Goal: Task Accomplishment & Management: Complete application form

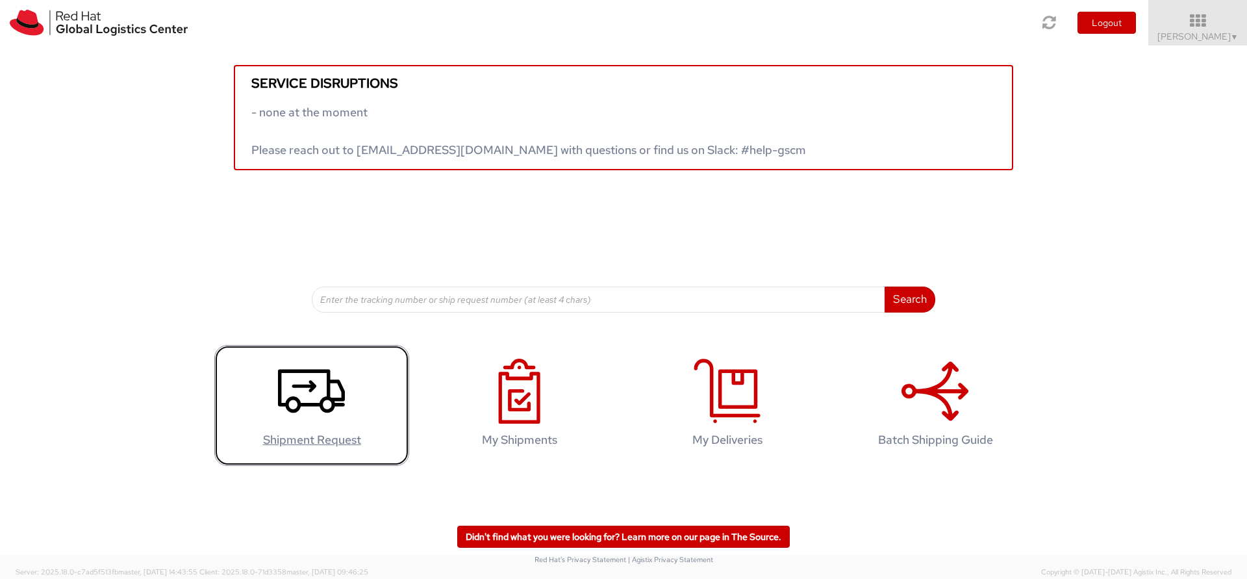
click at [340, 392] on icon at bounding box center [311, 390] width 67 height 65
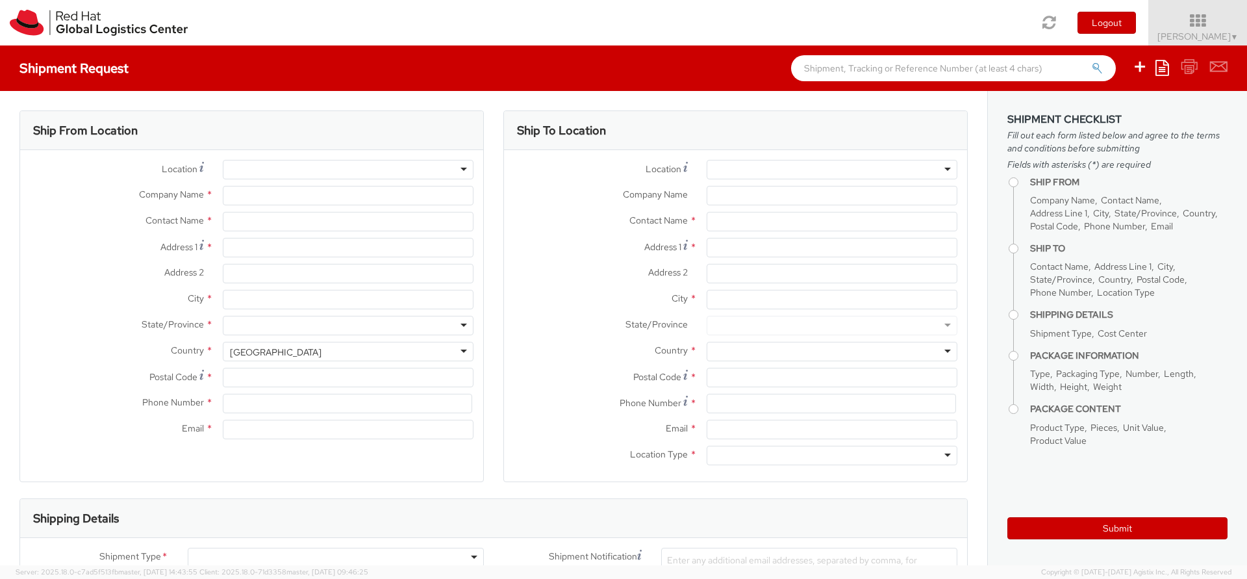
select select "150"
select select
click at [301, 169] on div at bounding box center [348, 169] width 251 height 19
type input "Red Hat"
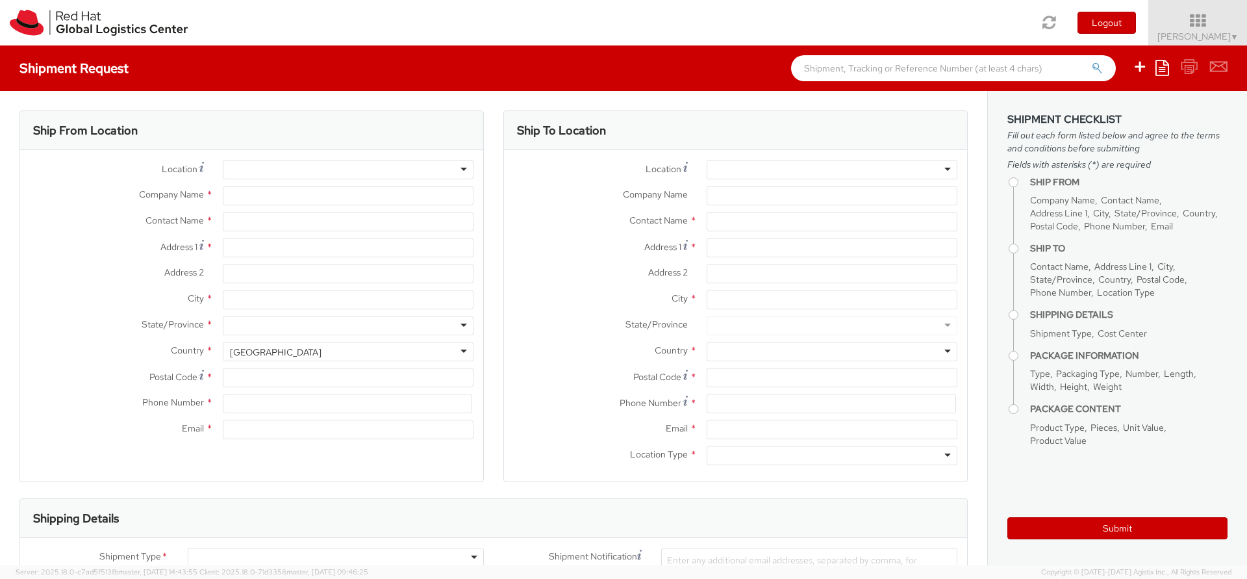
type input "[PERSON_NAME]"
type input "[EMAIL_ADDRESS][DOMAIN_NAME]"
click at [462, 169] on div "RH - Remote" at bounding box center [348, 169] width 251 height 19
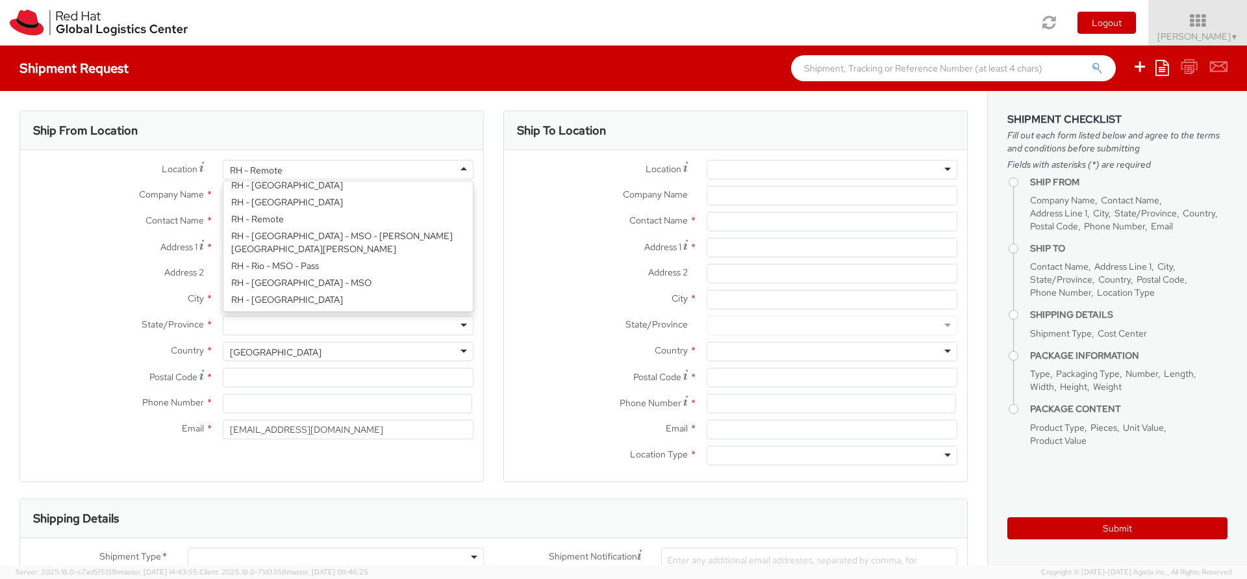
scroll to position [1747, 0]
click at [310, 222] on div "Location * RH - Remote RH - Remote RH - Amsterdam - MSO RH - Amsterdam Data Cen…" at bounding box center [251, 303] width 463 height 286
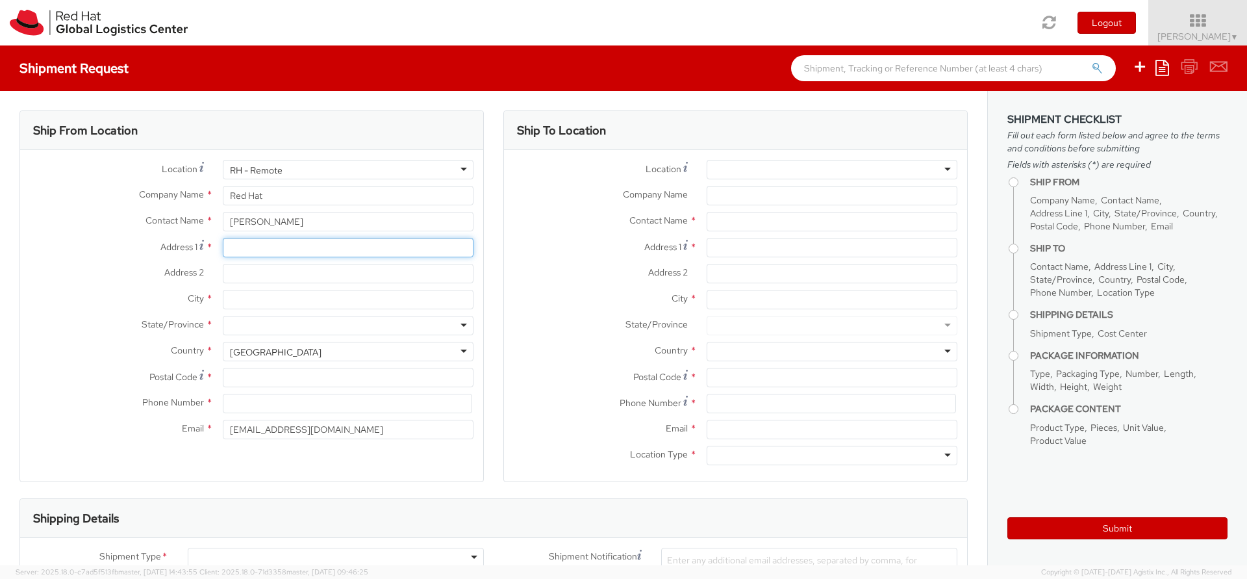
click at [287, 247] on input "Address 1 *" at bounding box center [348, 247] width 251 height 19
type input "4 Chalcrafts"
type input "Alton"
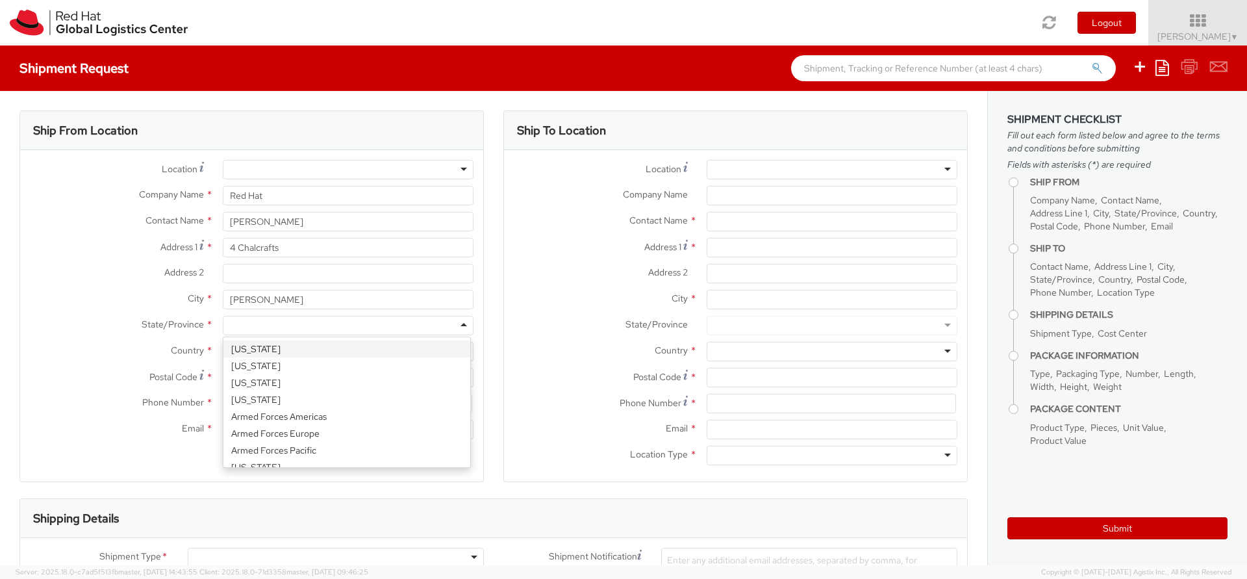
click at [48, 318] on label "State/Province *" at bounding box center [116, 324] width 193 height 17
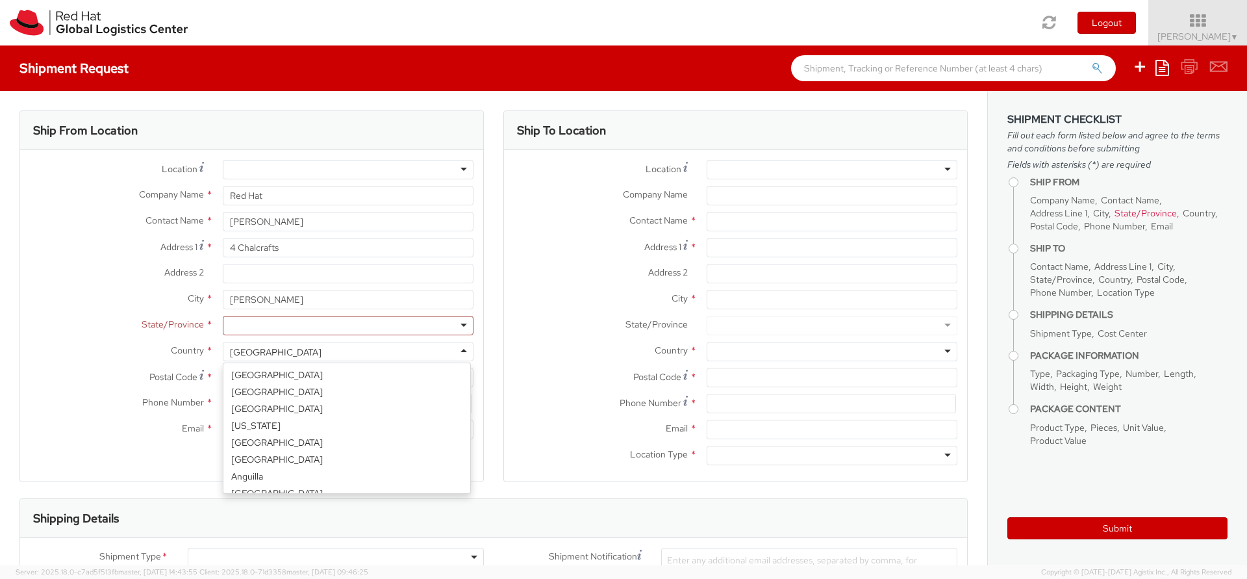
click at [250, 353] on div "United States" at bounding box center [276, 351] width 92 height 13
select select "CM"
select select "KGS"
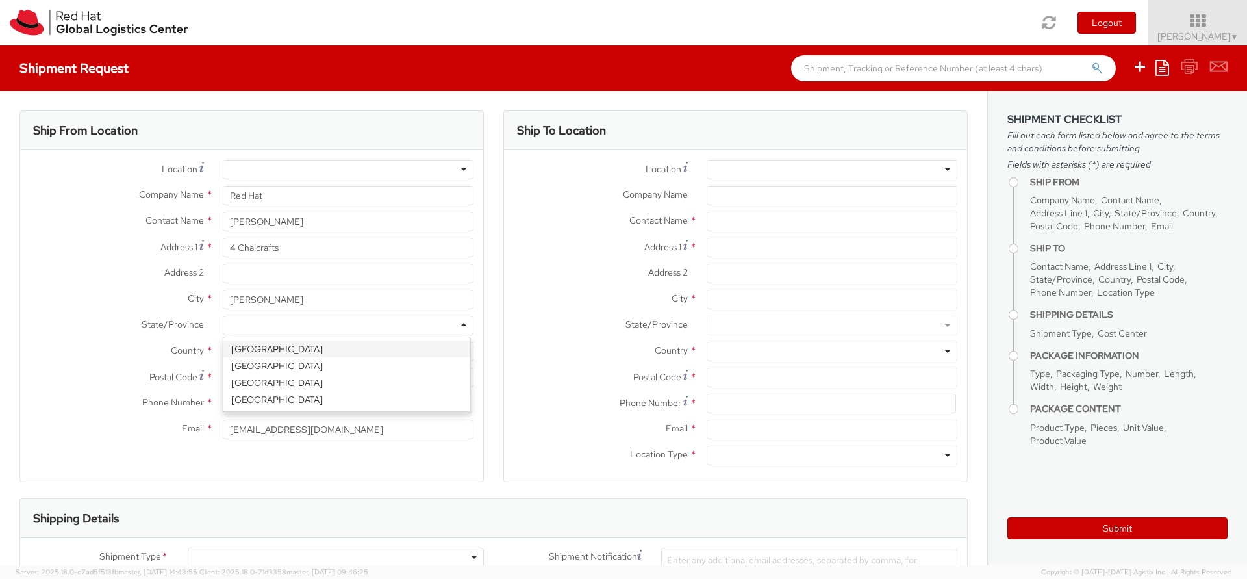
click at [274, 330] on div at bounding box center [348, 325] width 251 height 19
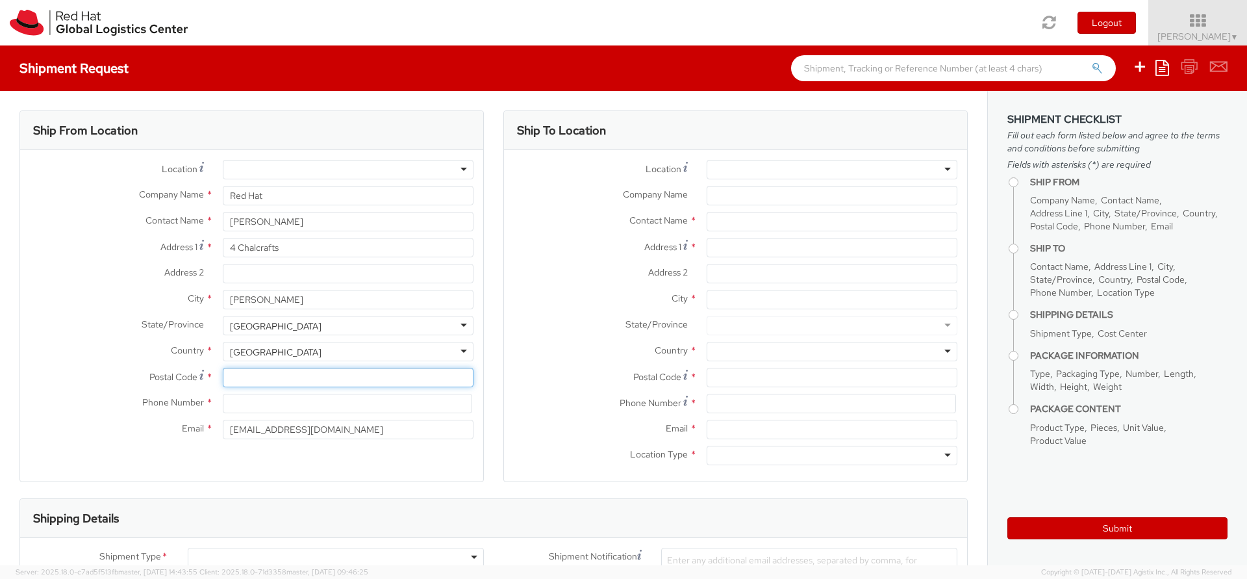
click at [261, 380] on input "Postal Code *" at bounding box center [348, 377] width 251 height 19
type input "GU34 2HD"
click at [251, 405] on input at bounding box center [347, 402] width 249 height 19
type input "07989 736811"
click at [760, 172] on div at bounding box center [831, 169] width 251 height 19
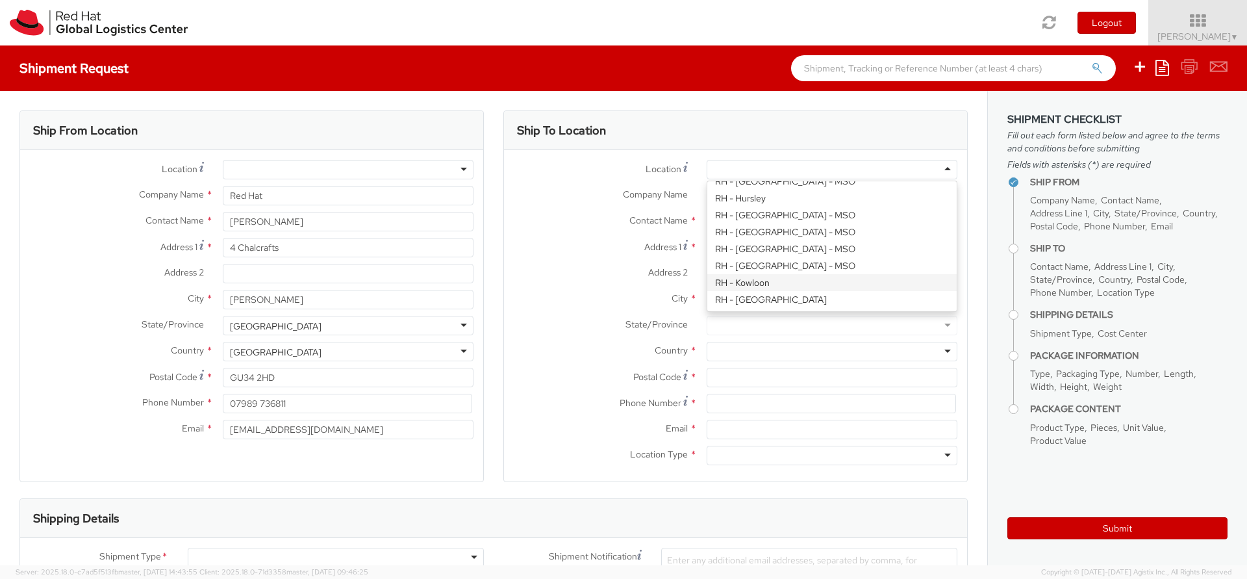
scroll to position [1091, 0]
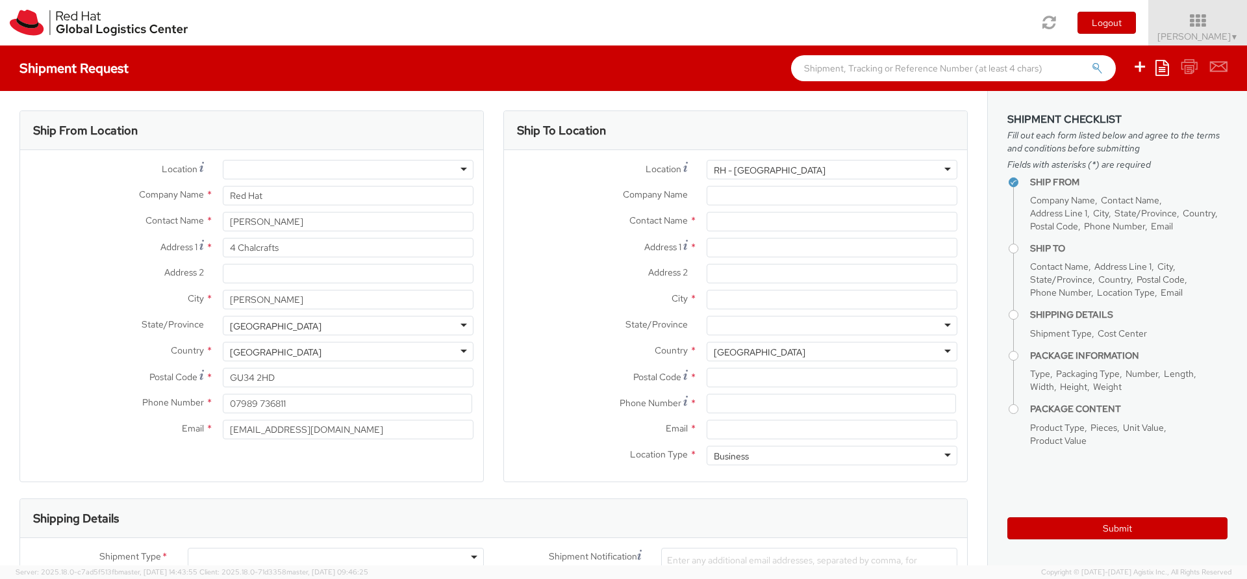
type input "Red Hat UK Limited"
type input "Peninsular House"
type input "30-36 Monument Street, 4th Floor"
type input "LONDON"
type input "EC3R8NB"
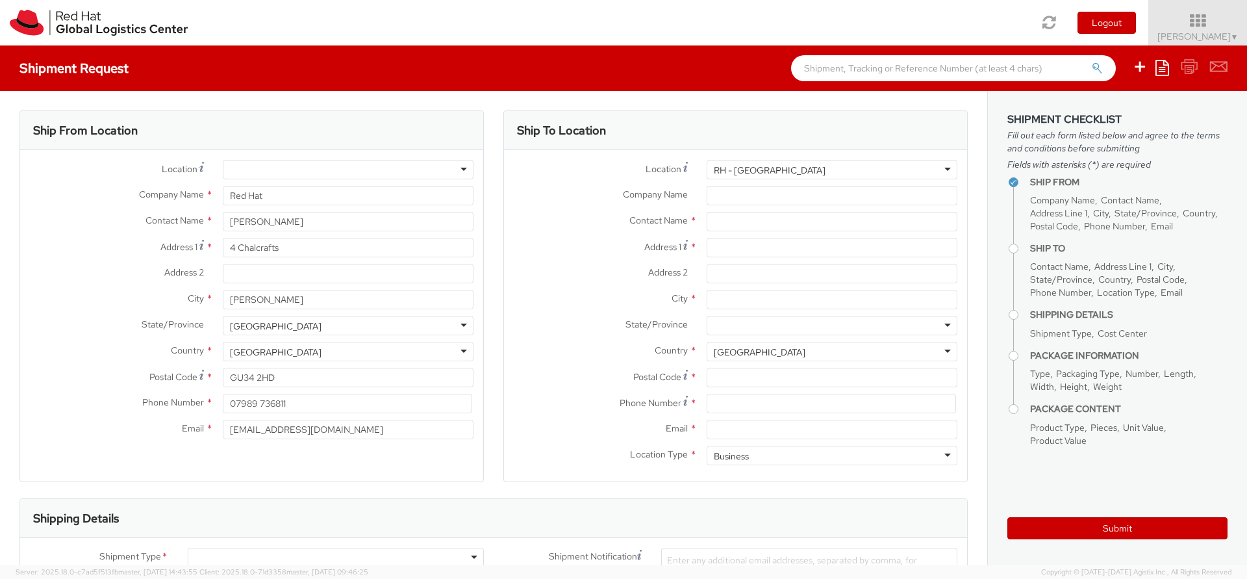
type input "44 207 009 4444"
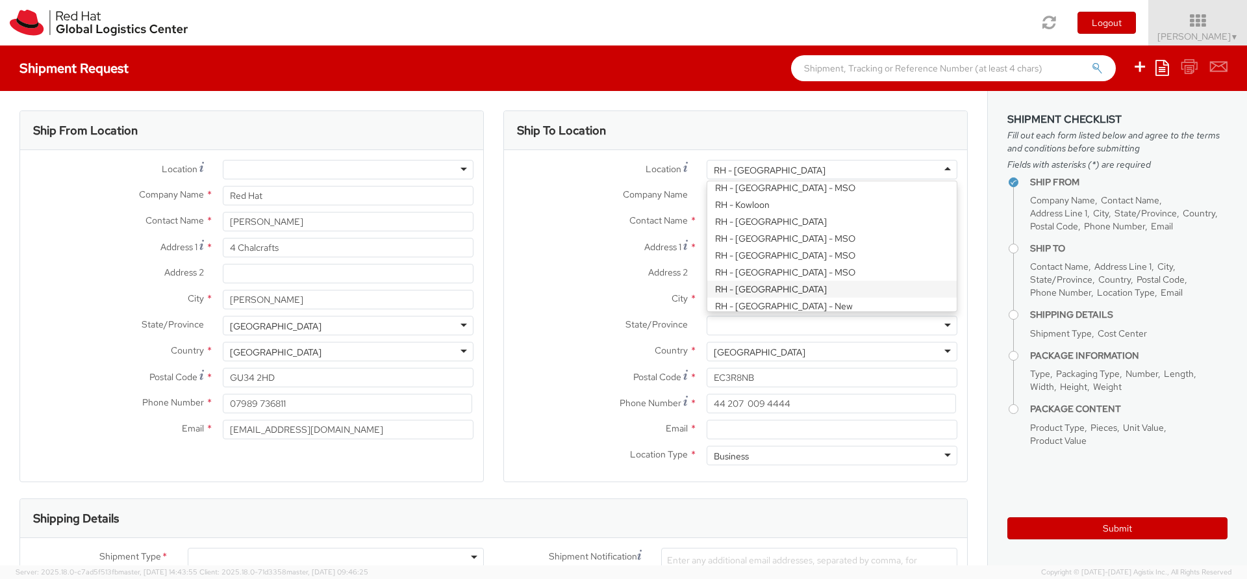
click at [782, 164] on div "RH - London" at bounding box center [831, 169] width 251 height 19
type input "20 York Rd"
type input "SE1 7ND"
click at [762, 173] on div "RH - London - New" at bounding box center [783, 170] width 138 height 13
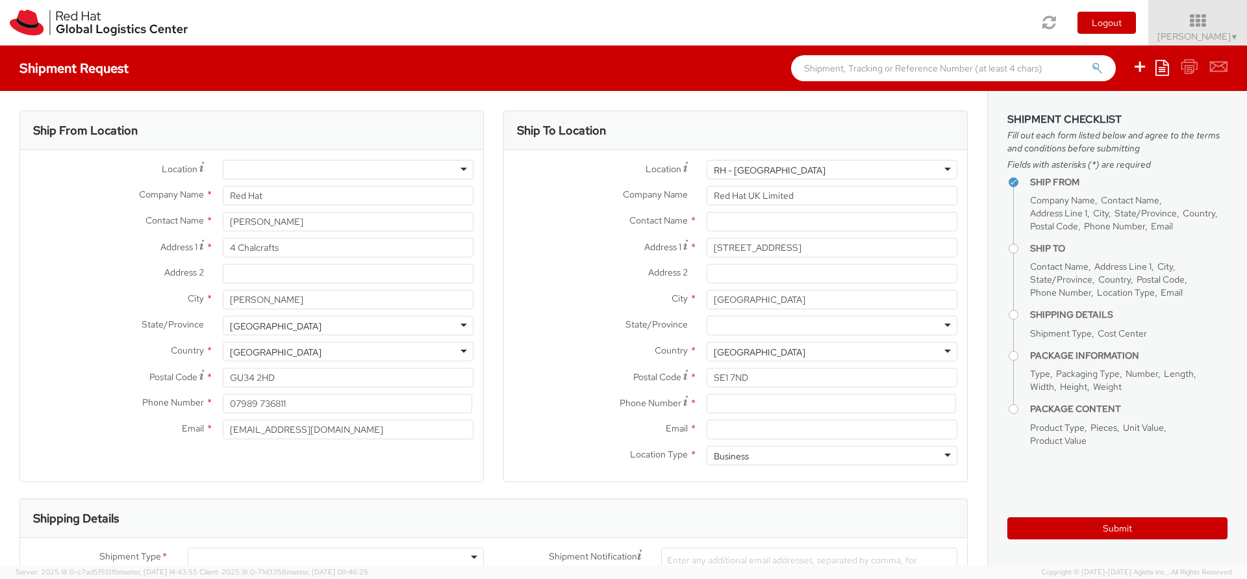
type input "Peninsular House"
type input "30-36 Monument Street, 4th Floor"
type input "EC3R8NB"
type input "44 207 009 4444"
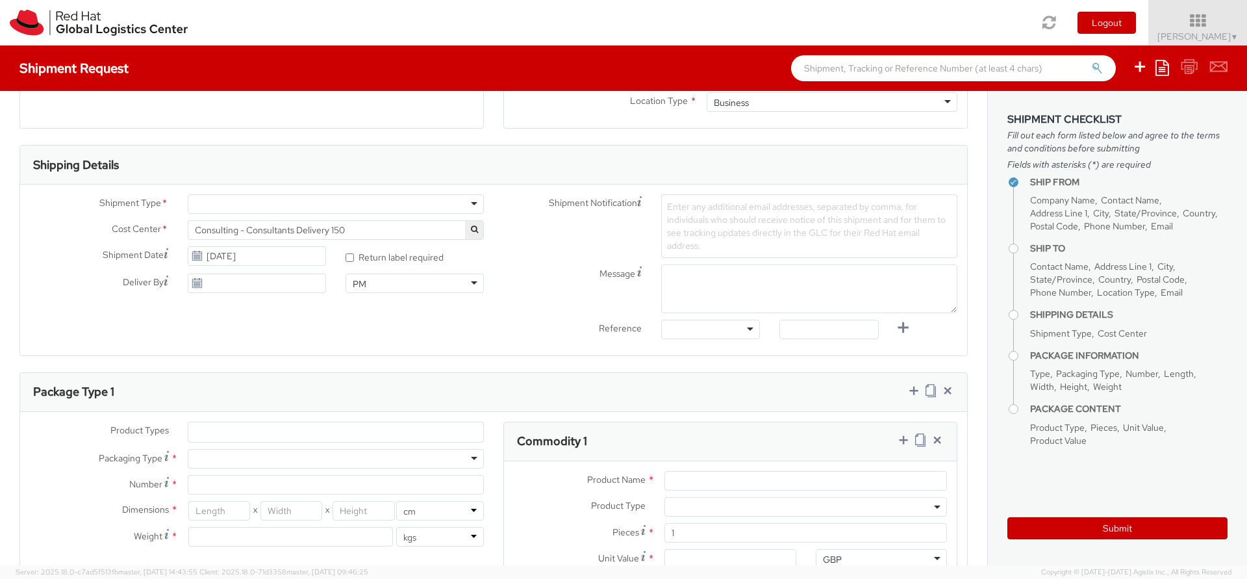
scroll to position [390, 0]
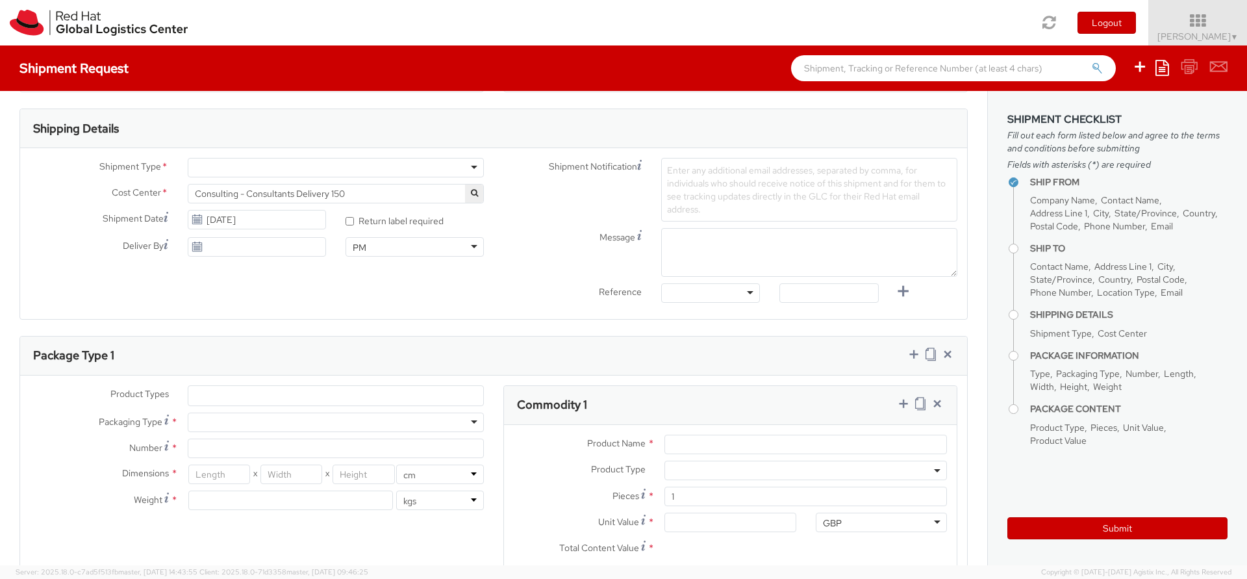
click at [308, 397] on ul at bounding box center [335, 395] width 295 height 19
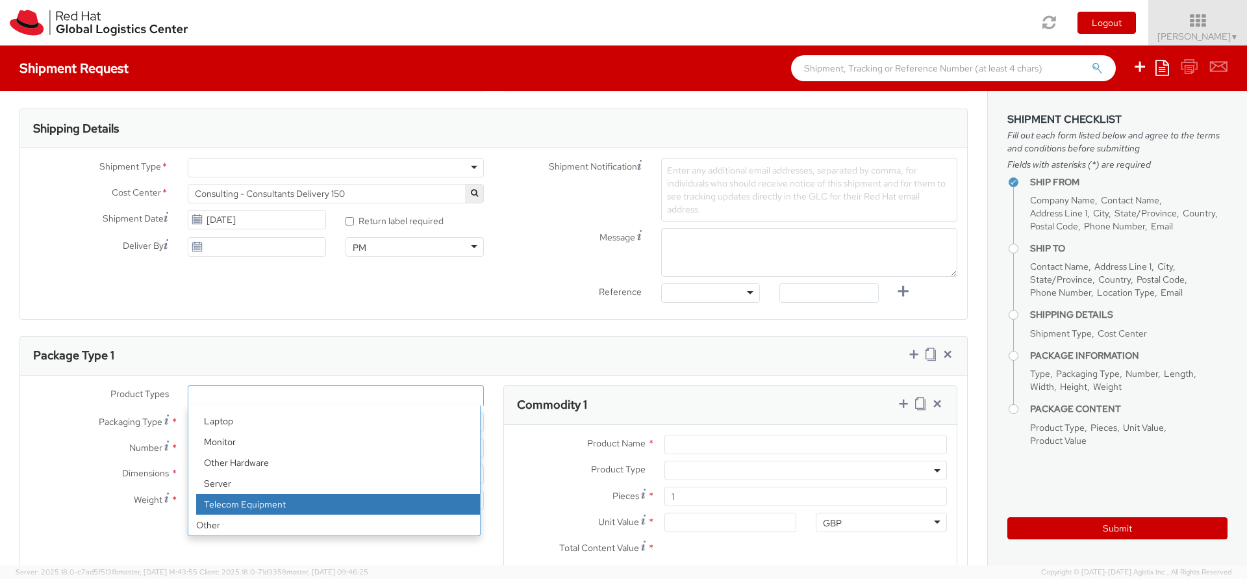
select select "TEL_EQUIP"
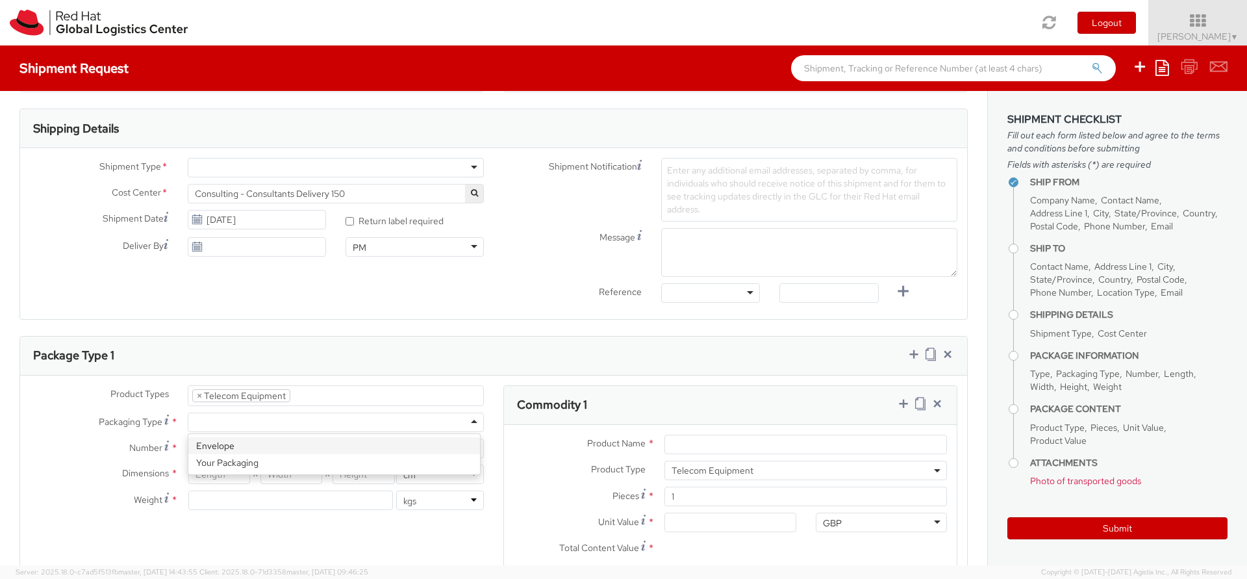
click at [233, 418] on div at bounding box center [336, 421] width 296 height 19
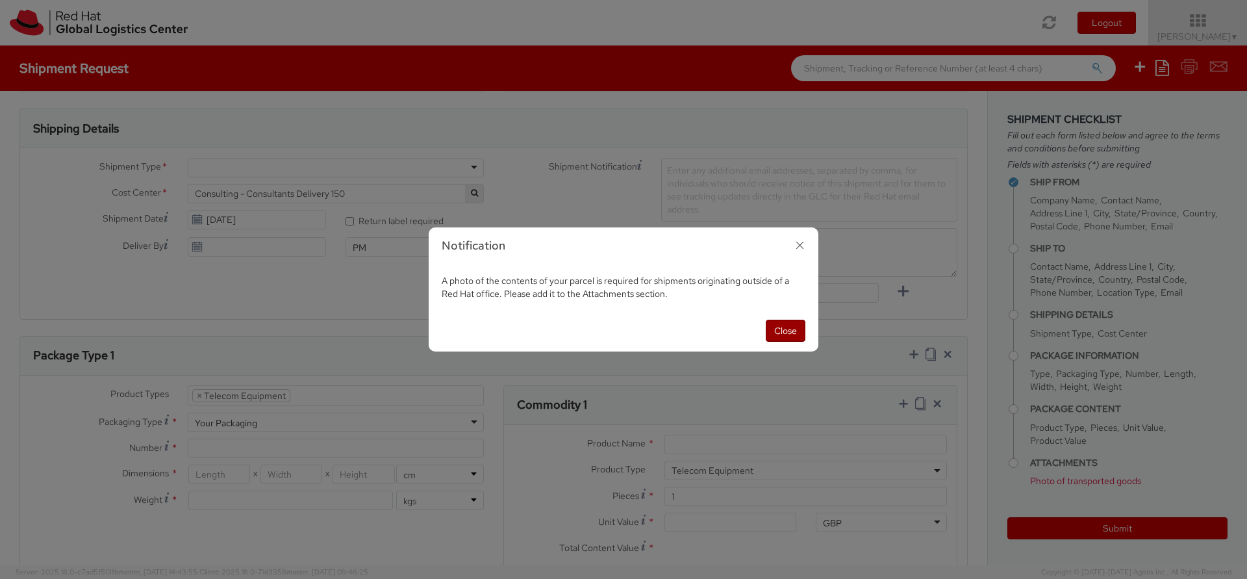
click at [777, 332] on button "Close" at bounding box center [786, 330] width 40 height 22
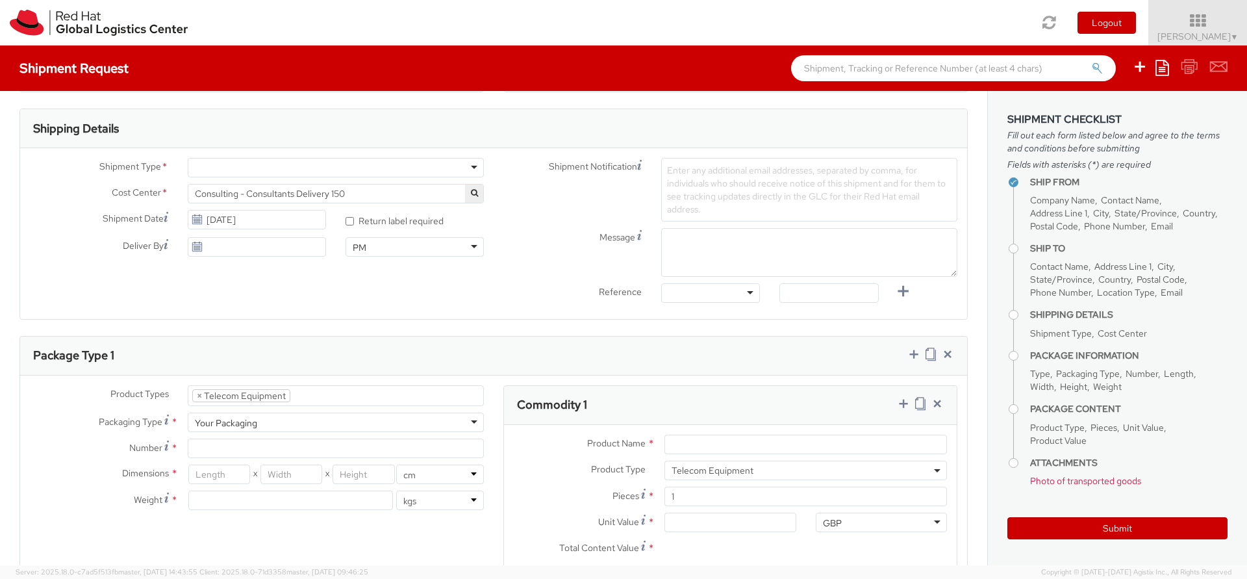
click at [298, 419] on div "Your Packaging" at bounding box center [336, 421] width 296 height 19
type input "1"
type input "24.13"
type input "31.75"
type input "0.64"
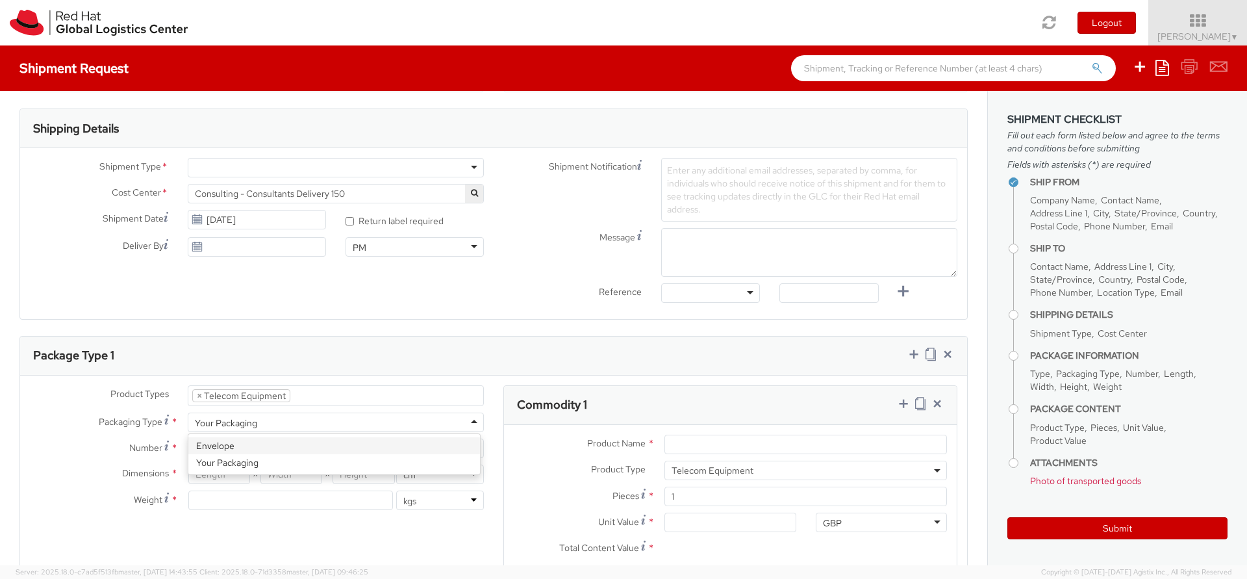
type input "0.5"
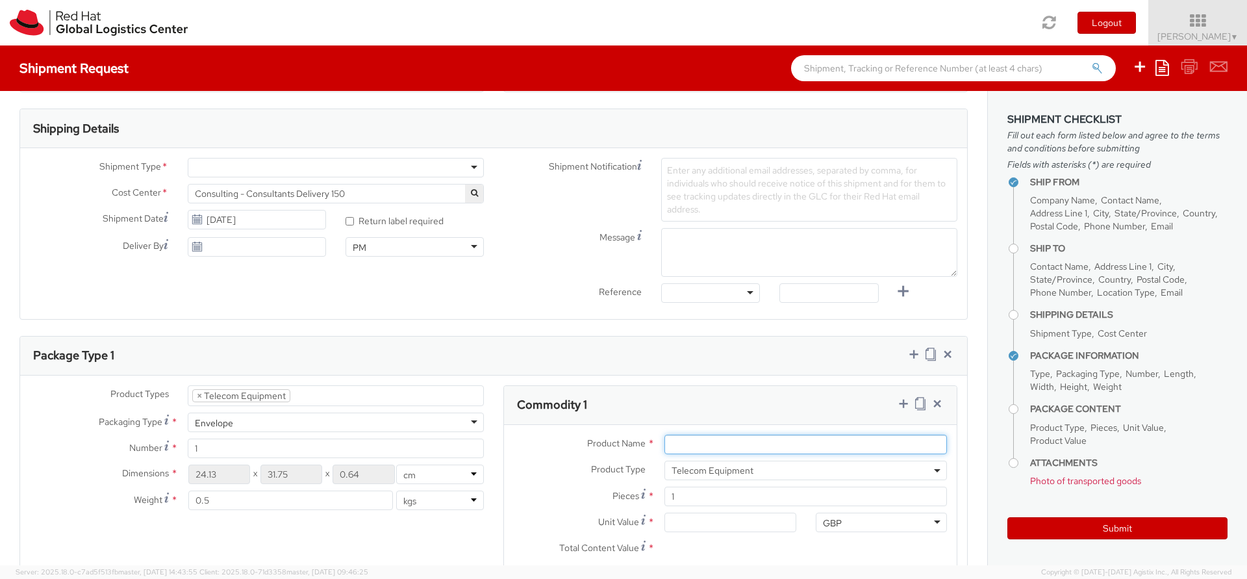
click at [716, 447] on input "Product Name *" at bounding box center [805, 443] width 282 height 19
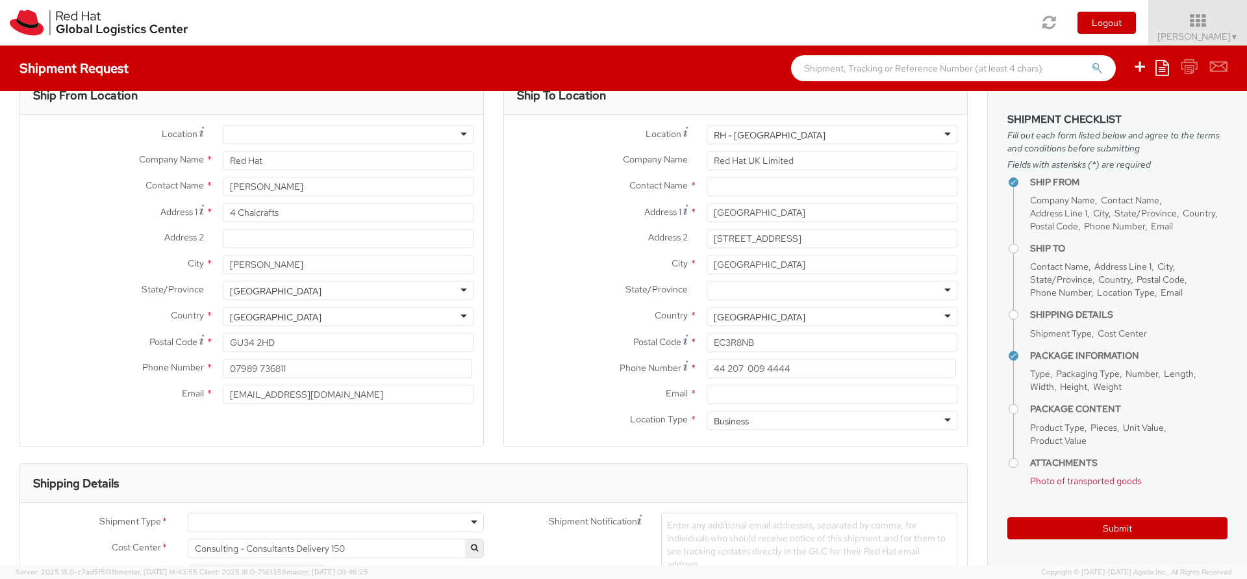
scroll to position [0, 0]
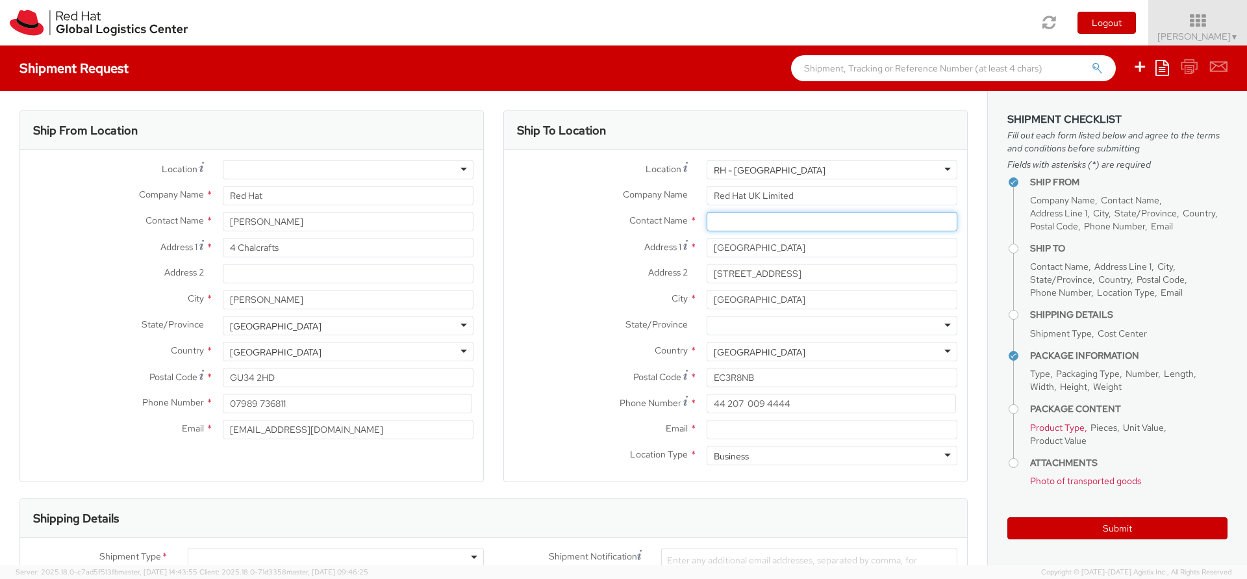
click at [730, 221] on input "text" at bounding box center [831, 221] width 251 height 19
click at [731, 223] on input "text" at bounding box center [831, 221] width 251 height 19
paste input "Anna Sargeant"
type input "Anna Sargeant"
click at [31, 430] on label "Email *" at bounding box center [116, 427] width 193 height 17
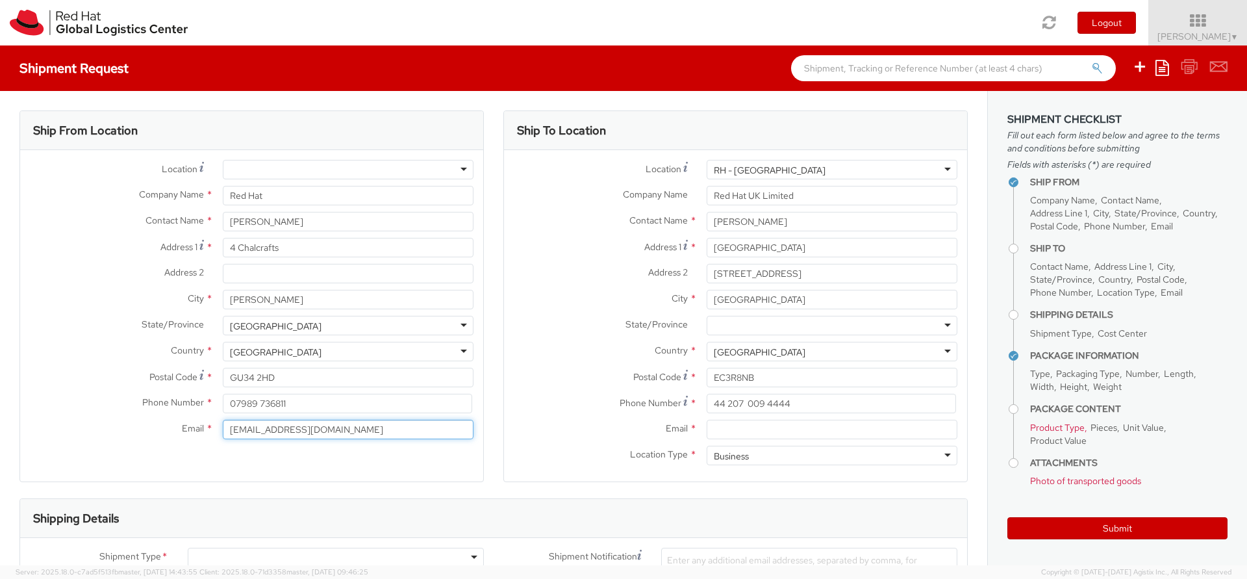
click at [223, 430] on input "[EMAIL_ADDRESS][DOMAIN_NAME]" at bounding box center [348, 428] width 251 height 19
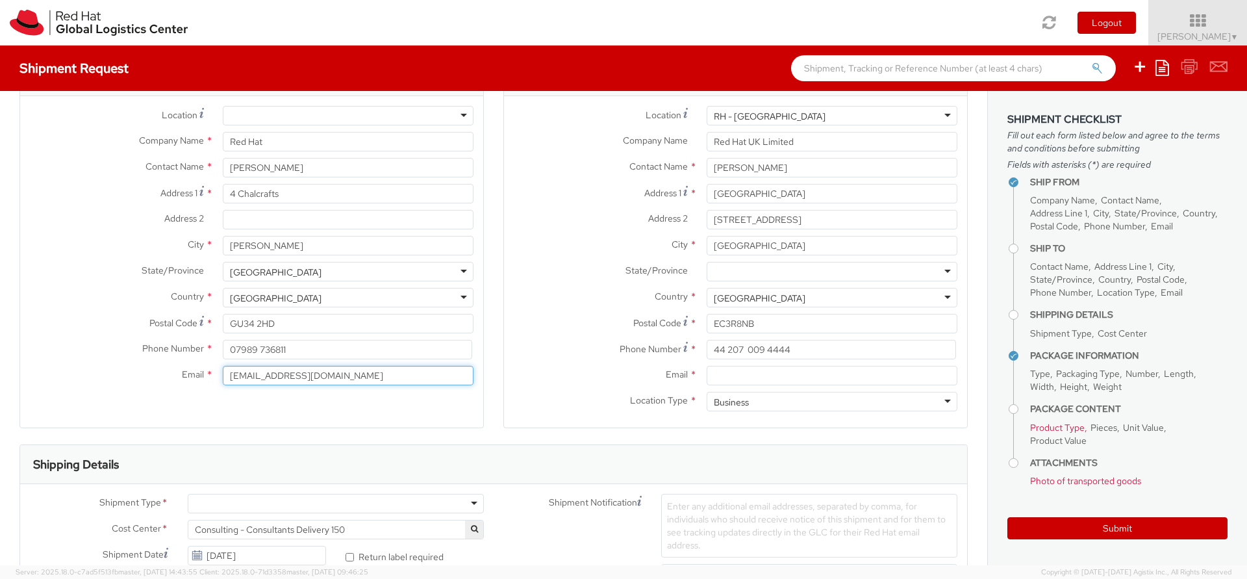
scroll to position [156, 0]
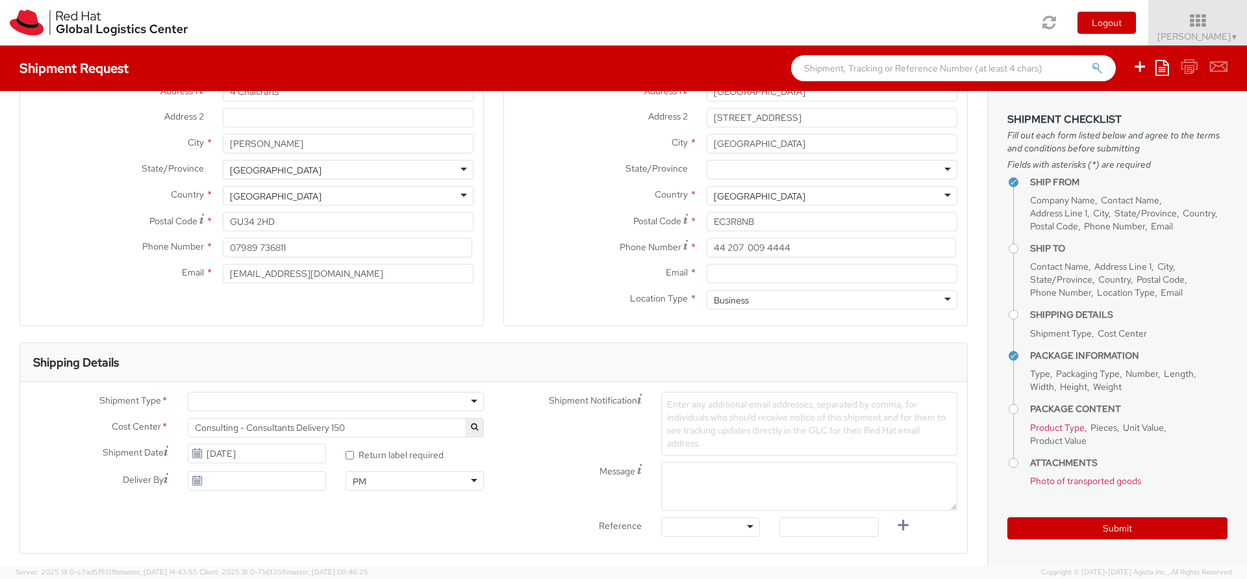
click at [311, 402] on div at bounding box center [336, 401] width 296 height 19
click at [348, 456] on input "* Return label required" at bounding box center [349, 455] width 8 height 8
checkbox input "true"
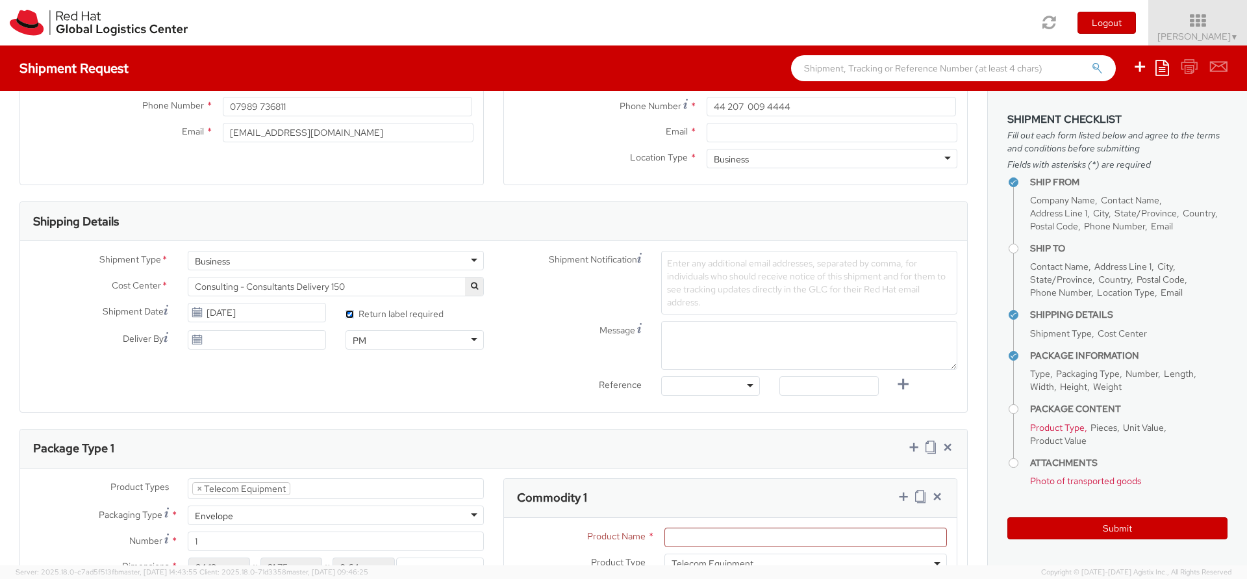
scroll to position [312, 0]
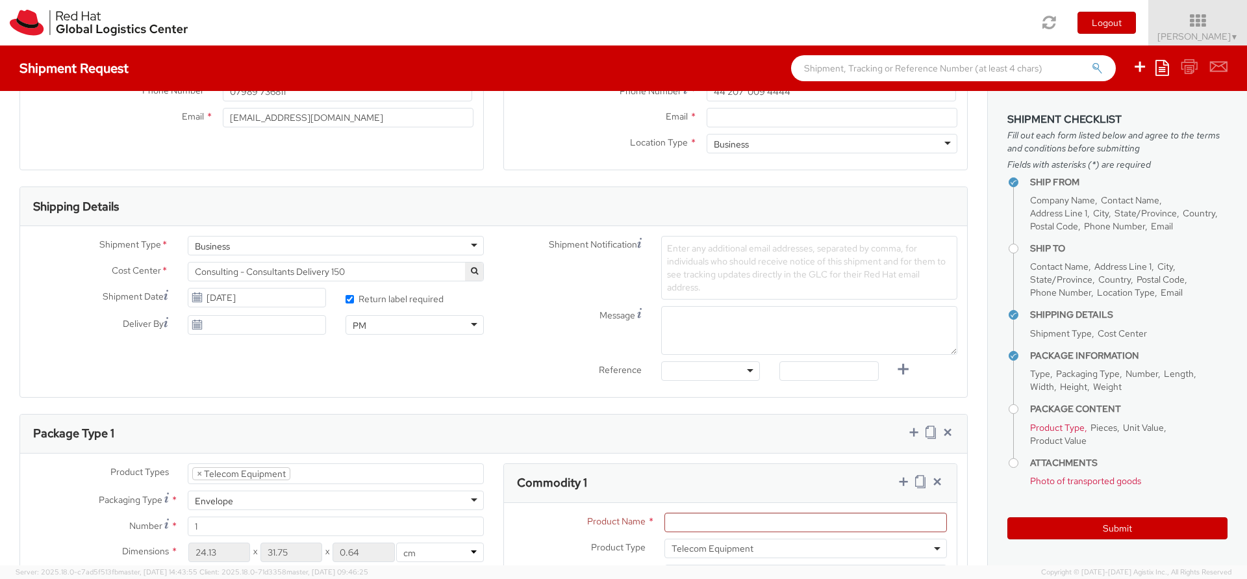
click at [729, 366] on div at bounding box center [710, 370] width 99 height 19
click at [791, 369] on input "text" at bounding box center [828, 370] width 99 height 19
paste input "GWS0881377"
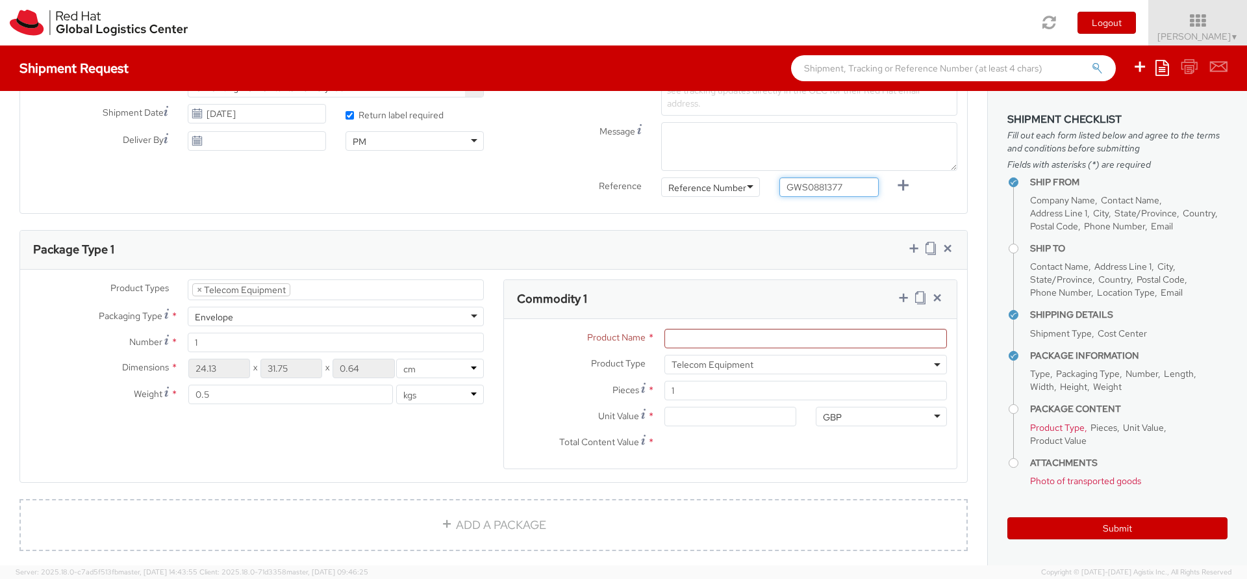
scroll to position [468, 0]
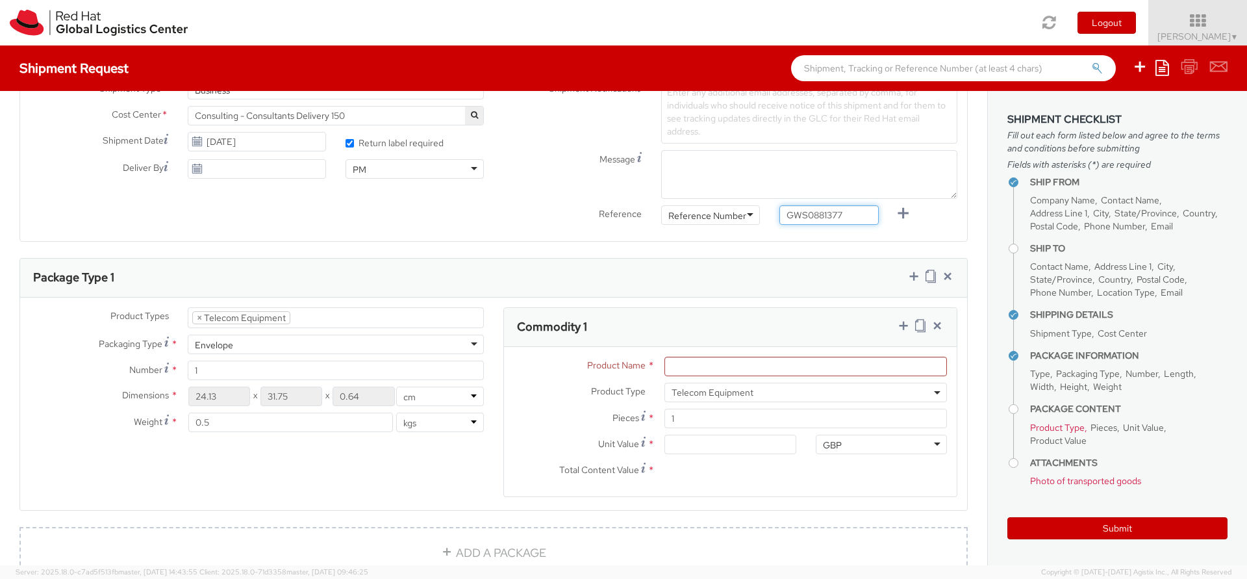
type input "GWS0881377"
click at [416, 397] on select "in cm" at bounding box center [440, 395] width 88 height 19
click at [253, 349] on div "Envelope" at bounding box center [336, 343] width 296 height 19
drag, startPoint x: 224, startPoint y: 394, endPoint x: 112, endPoint y: 402, distance: 112.0
click at [112, 402] on div "Dimensions * 24.13 X 31.75 X 0.64 in cm" at bounding box center [256, 395] width 473 height 19
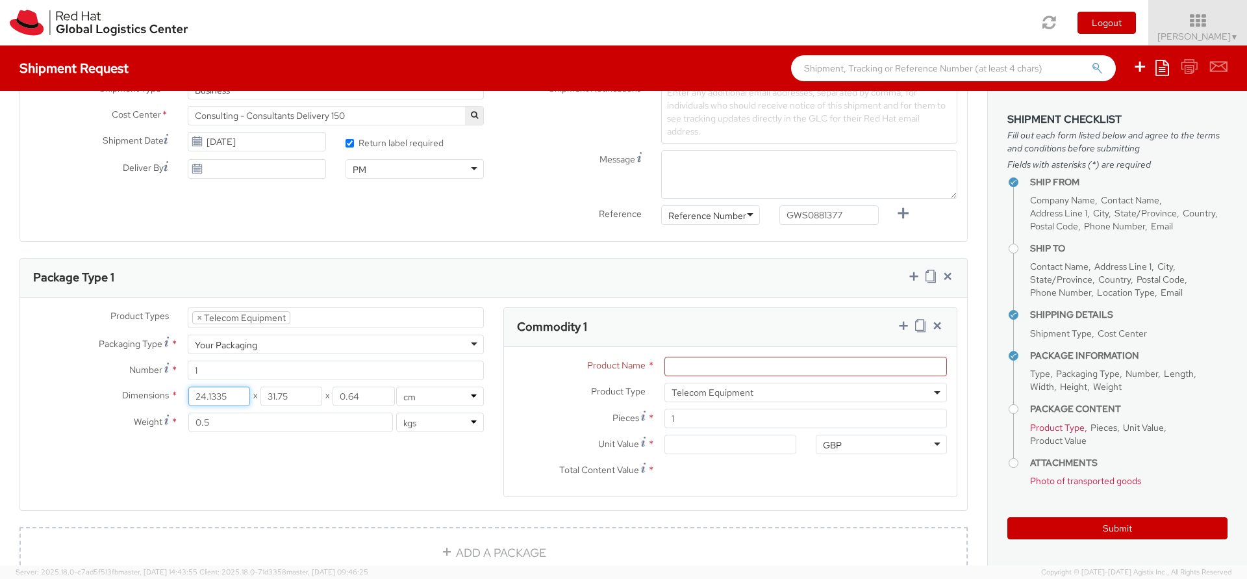
drag, startPoint x: 235, startPoint y: 399, endPoint x: 131, endPoint y: 389, distance: 104.3
click at [131, 389] on div "Dimensions * 24.1335 X 31.75 X 0.64 in cm" at bounding box center [256, 395] width 473 height 19
type input "35"
click at [294, 396] on input "31.75" at bounding box center [291, 395] width 62 height 19
drag, startPoint x: 294, startPoint y: 396, endPoint x: 166, endPoint y: 395, distance: 127.9
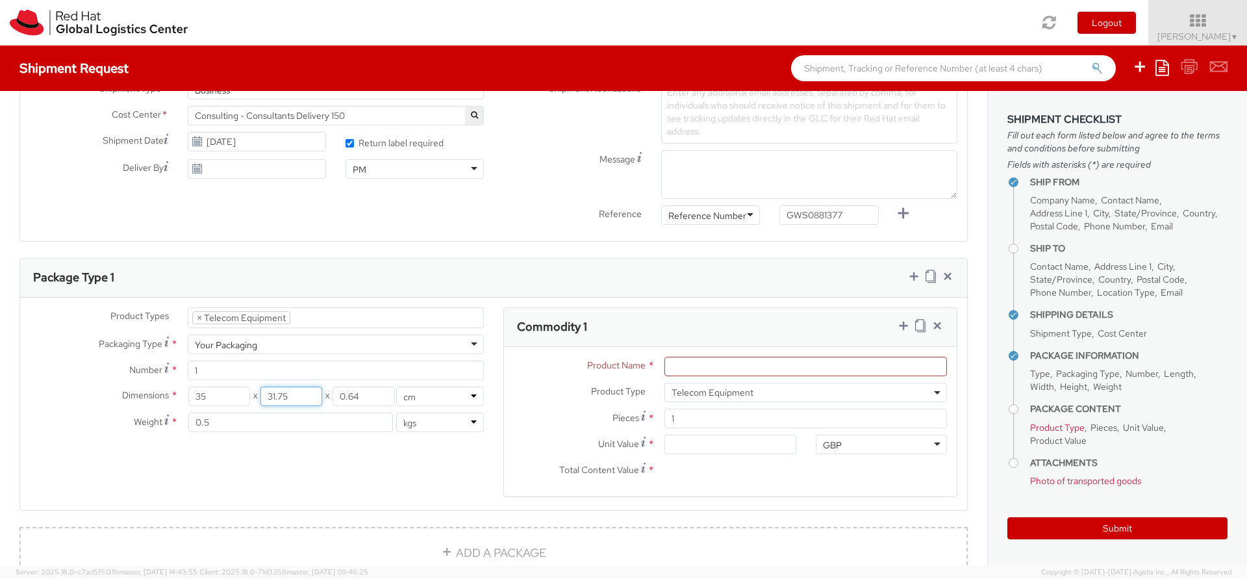
click at [166, 395] on div "Dimensions * 35 X 31.75 X 0.64 in cm" at bounding box center [256, 395] width 473 height 19
type input "25"
drag, startPoint x: 353, startPoint y: 396, endPoint x: 312, endPoint y: 397, distance: 41.6
click at [312, 397] on div "35 X 25 X 0.64" at bounding box center [291, 395] width 206 height 19
type input "1"
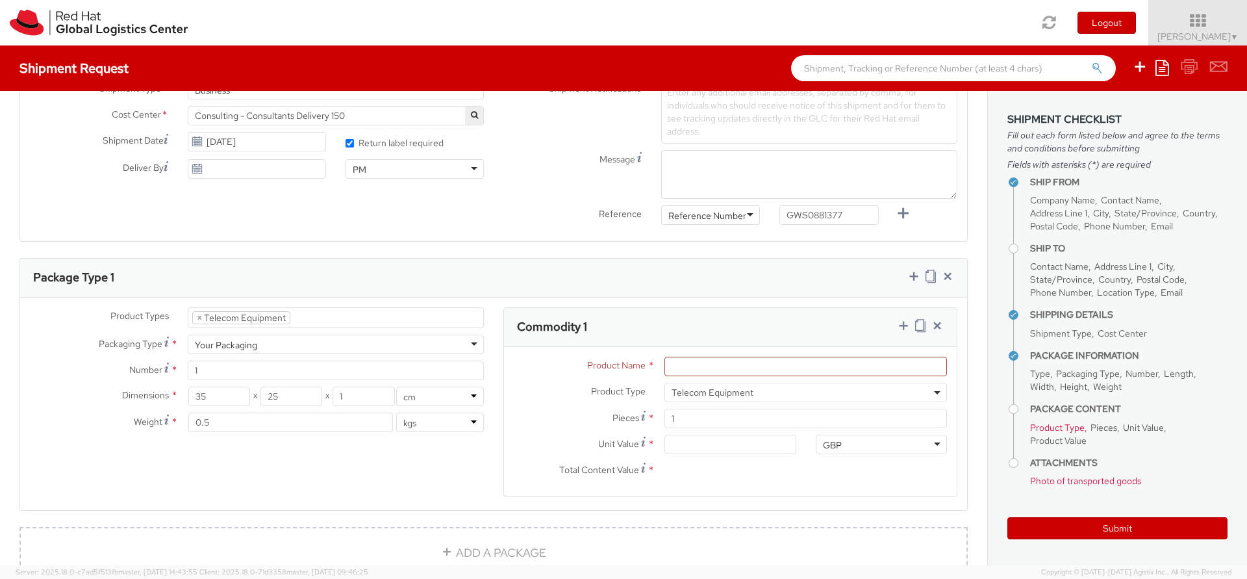
click at [277, 460] on div "Product Types * Documents Docking Station Laptop Monitor Other Hardware Server …" at bounding box center [493, 410] width 947 height 206
click at [725, 367] on input "Product Name *" at bounding box center [805, 365] width 282 height 19
type input "Samsung Galaxy Mobile Phone"
click at [706, 442] on input "Unit Value *" at bounding box center [729, 443] width 131 height 19
drag, startPoint x: 720, startPoint y: 442, endPoint x: 597, endPoint y: 438, distance: 123.4
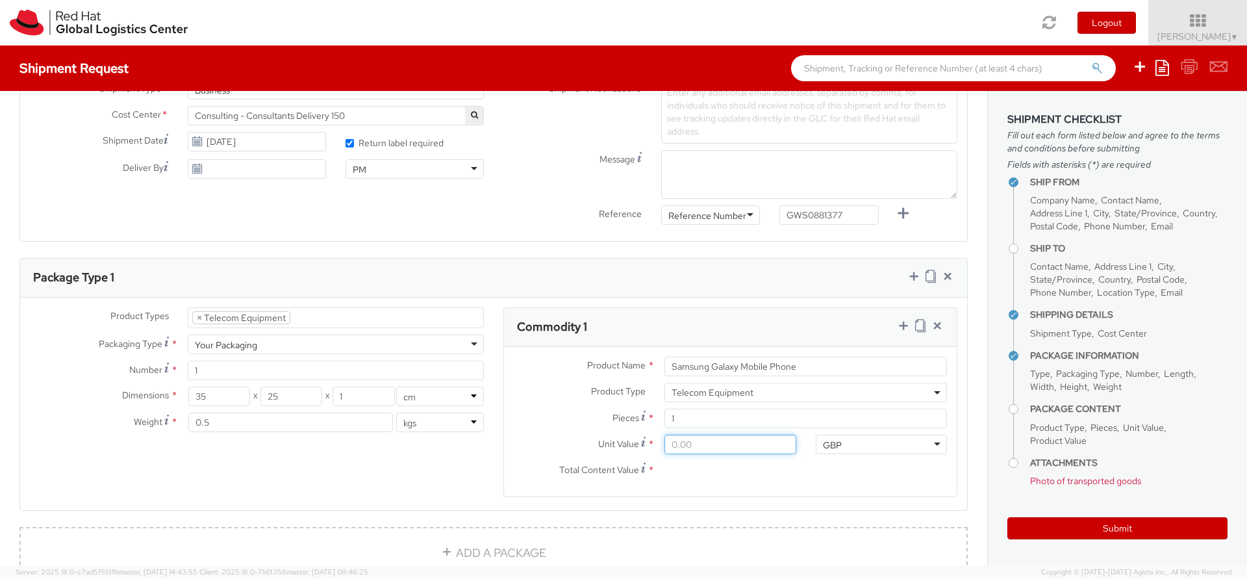
click at [597, 438] on div "Unit Value *" at bounding box center [655, 443] width 302 height 19
type input "2.00"
type input "25.00"
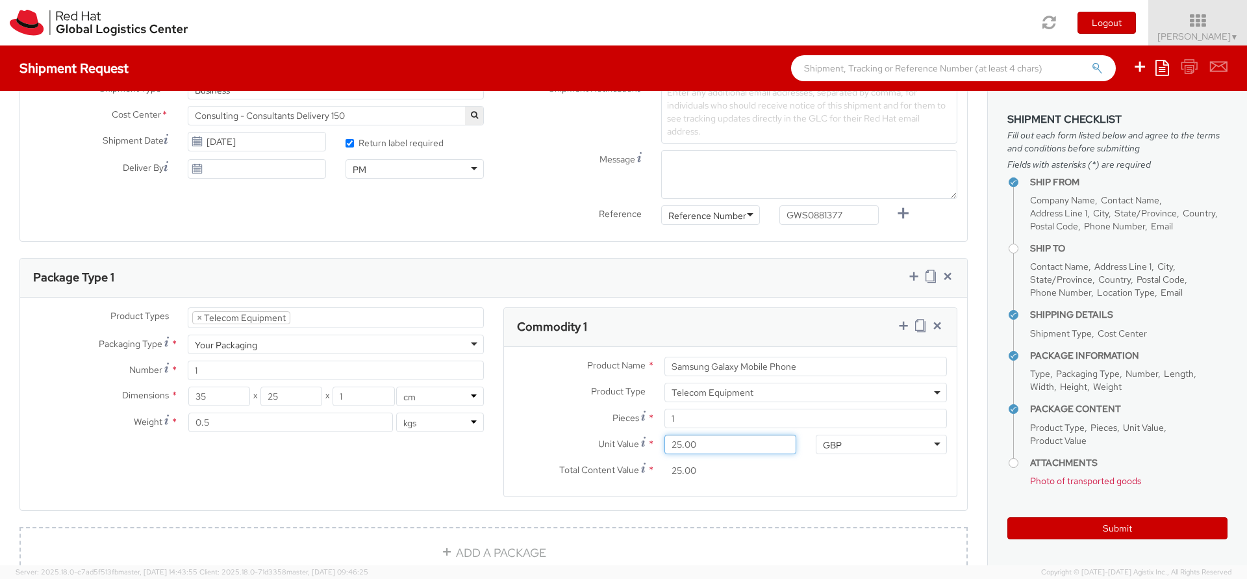
type input "250.00"
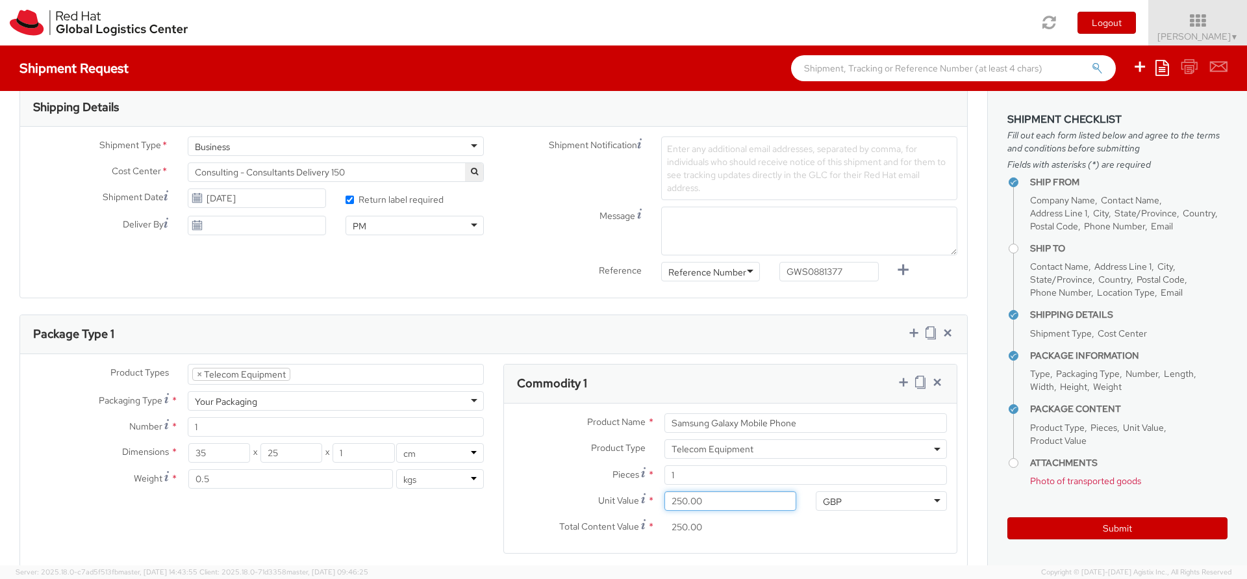
scroll to position [234, 0]
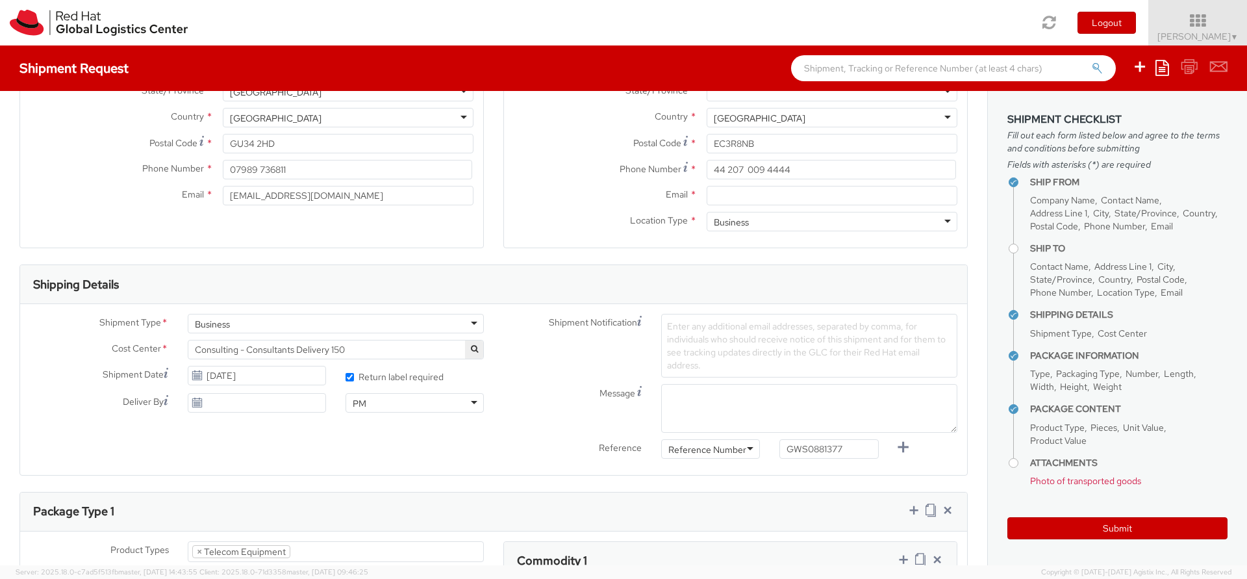
click at [351, 379] on label "* Return label required" at bounding box center [395, 375] width 100 height 15
click at [351, 379] on input "* Return label required" at bounding box center [349, 377] width 8 height 8
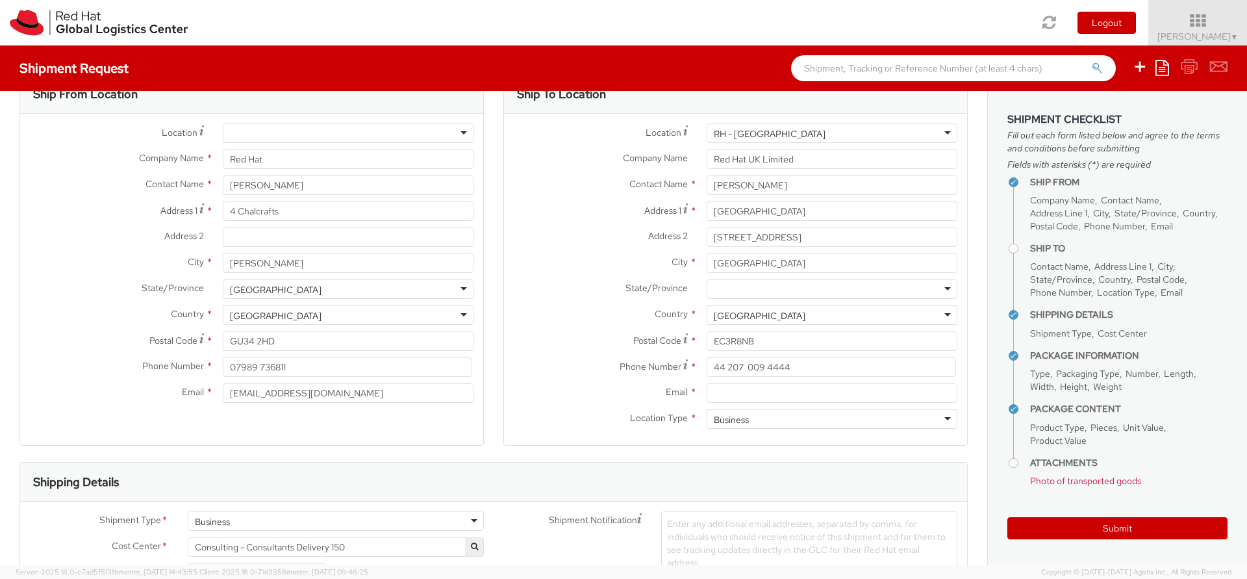
scroll to position [0, 0]
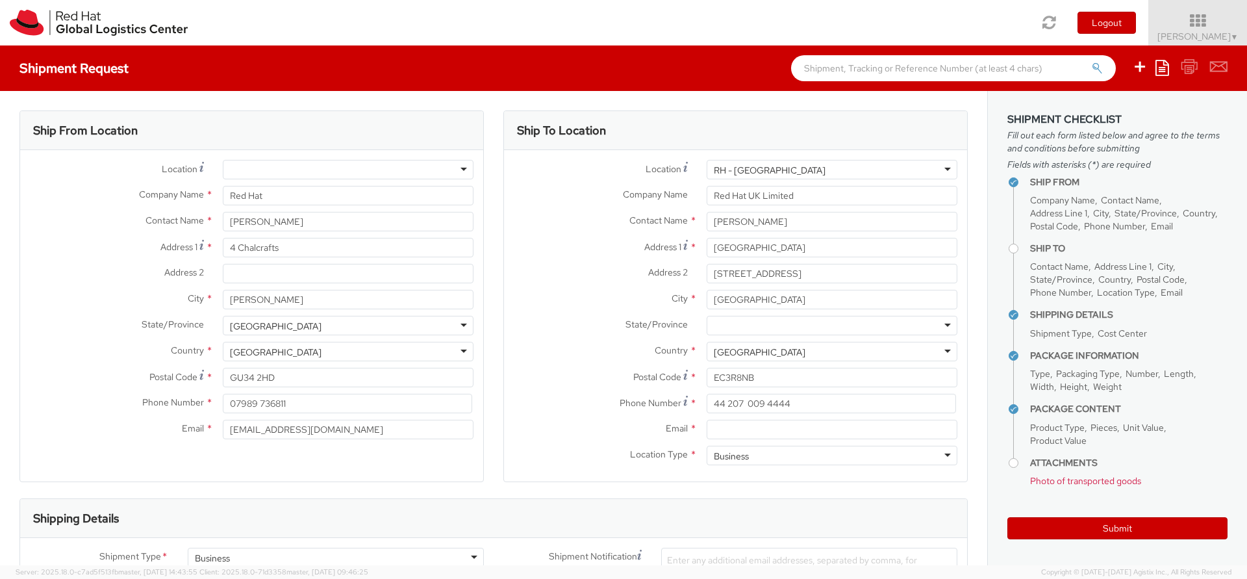
checkbox input "true"
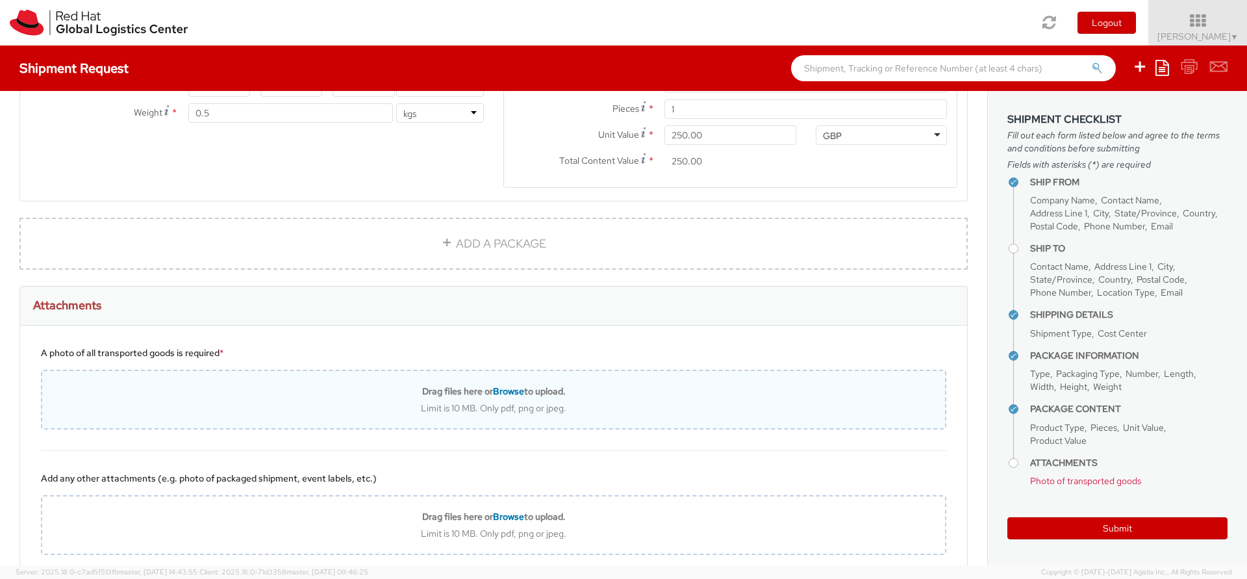
scroll to position [779, 0]
click at [506, 385] on span "Browse" at bounding box center [508, 388] width 31 height 12
type input "C:\fakepath\20250909_095326.jpg"
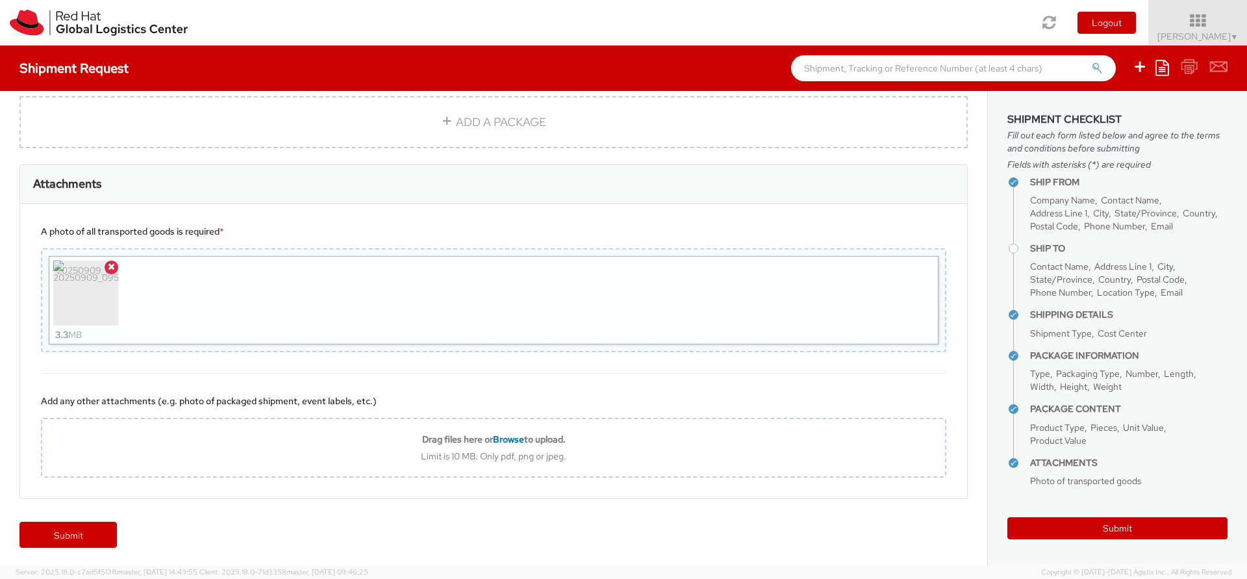
scroll to position [900, 0]
click at [99, 532] on link "Submit" at bounding box center [67, 532] width 97 height 26
click at [79, 531] on link "Submit" at bounding box center [67, 532] width 97 height 26
click at [1097, 527] on button "Submit" at bounding box center [1117, 528] width 220 height 22
click at [77, 533] on link "Submit" at bounding box center [67, 532] width 97 height 26
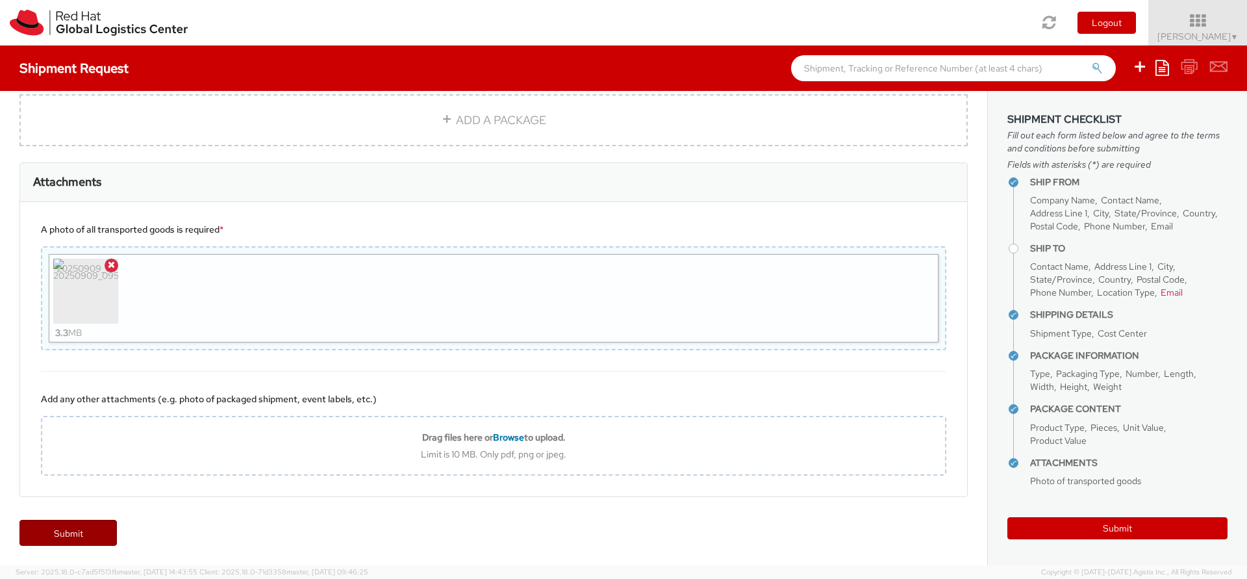
click at [90, 540] on link "Submit" at bounding box center [67, 532] width 97 height 26
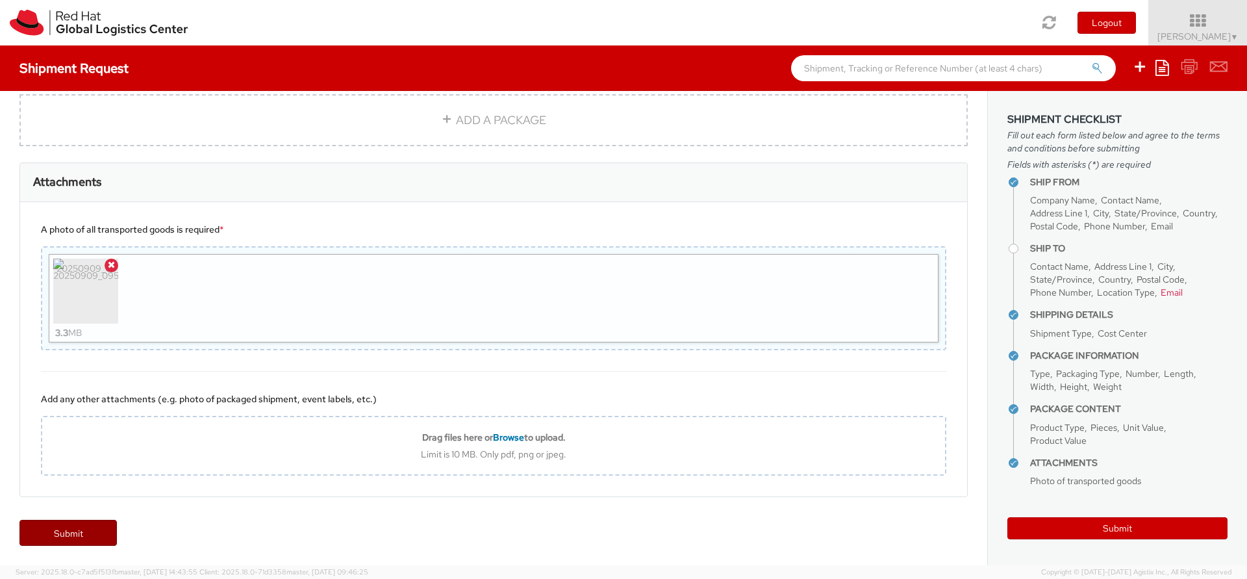
click at [90, 541] on link "Submit" at bounding box center [67, 532] width 97 height 26
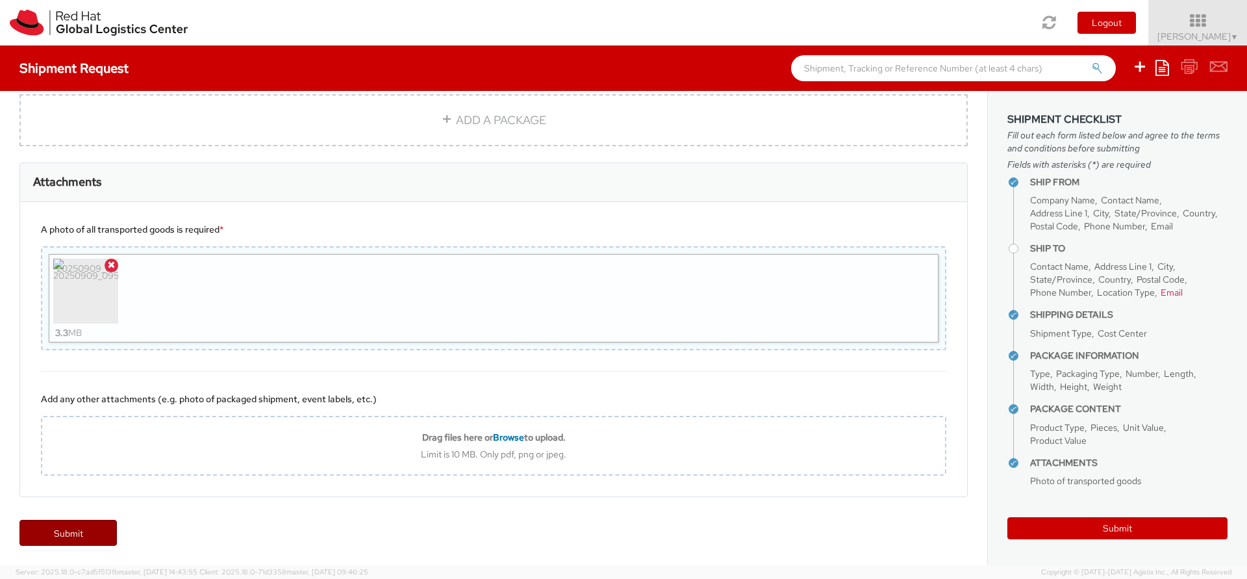
click at [90, 541] on link "Submit" at bounding box center [67, 532] width 97 height 26
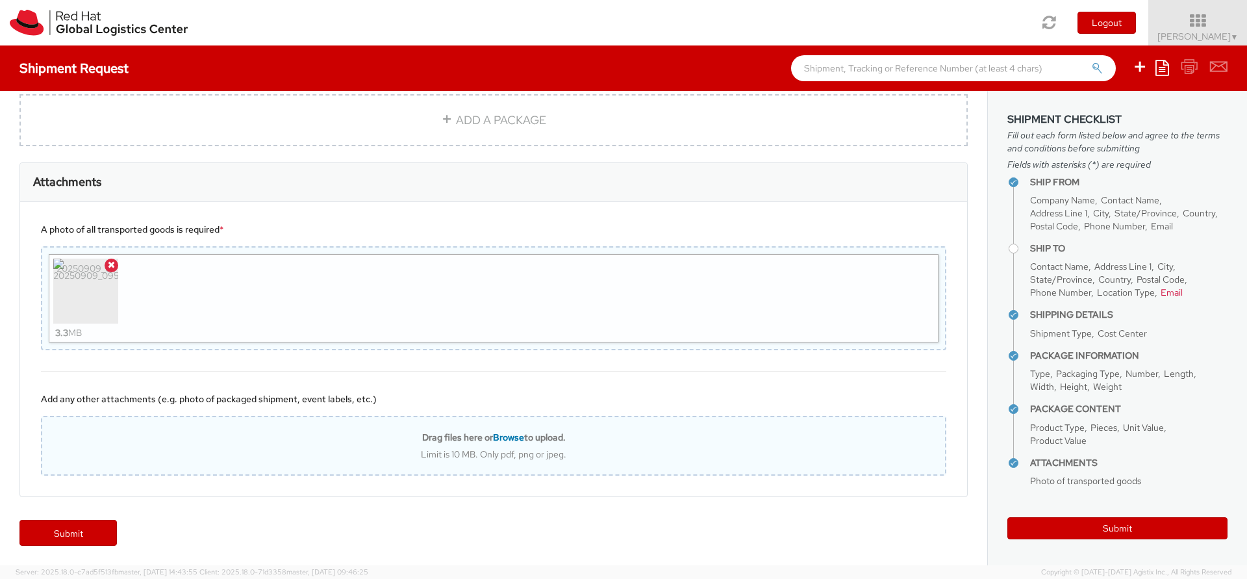
click at [515, 443] on div "Drag files here or Browse to upload. Limit is 10 MB. Only pdf, png or jpeg." at bounding box center [493, 445] width 903 height 29
type input "C:\fakepath\20250909_095326.jpg"
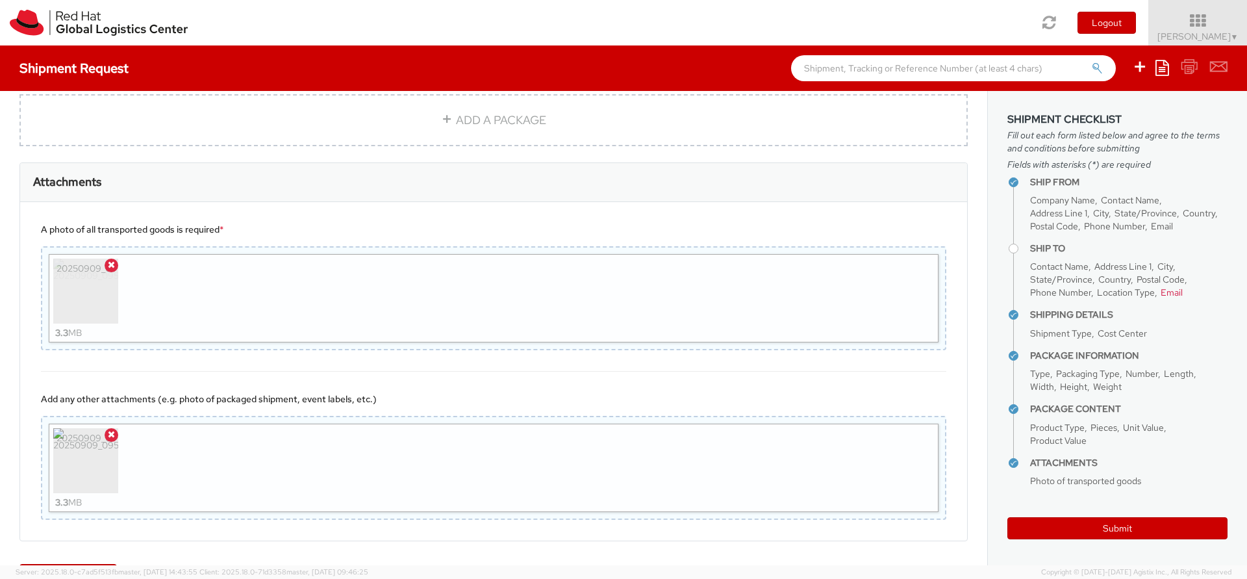
click at [192, 294] on div "20250909_095326.jpg 3.3 MB" at bounding box center [494, 298] width 890 height 88
type input "C:\fakepath\20250909_095734.jpg"
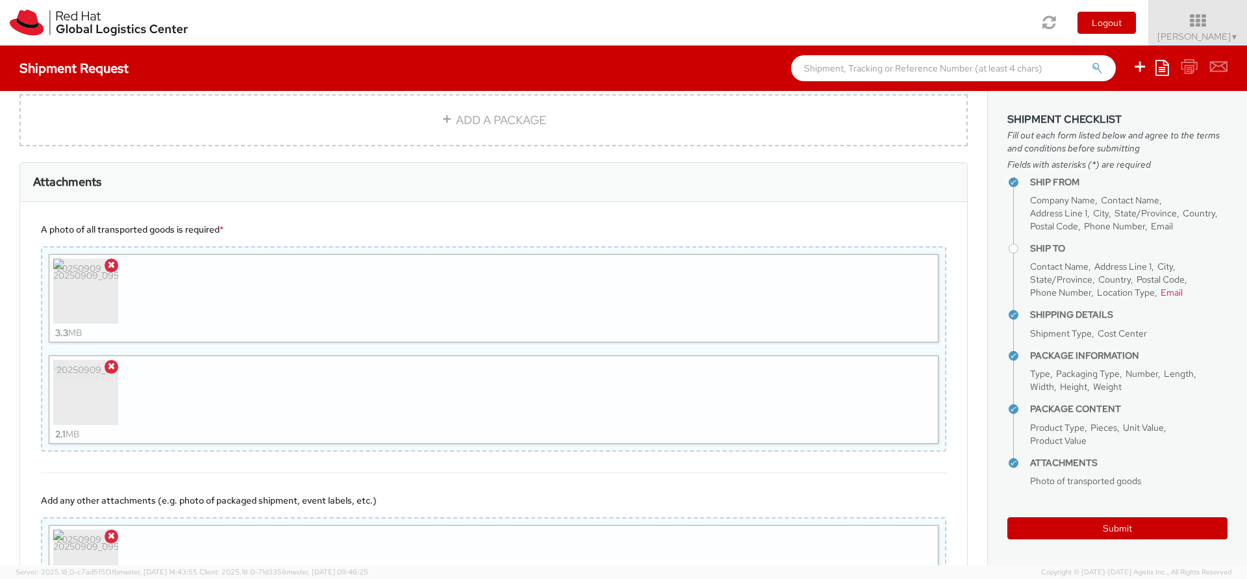
scroll to position [1045, 0]
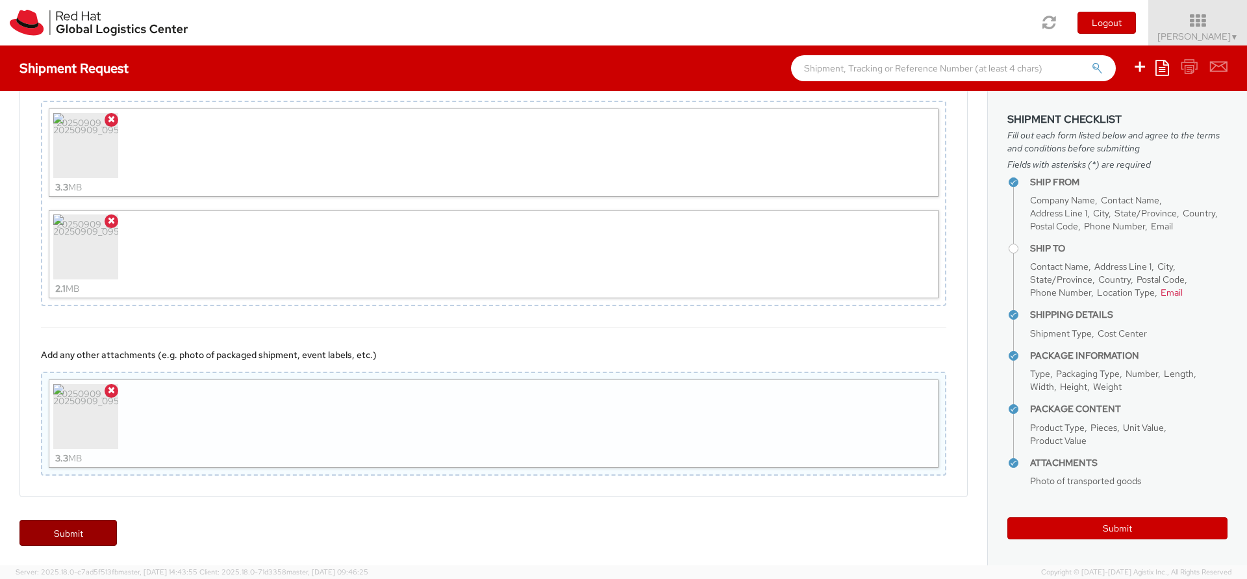
click at [75, 530] on link "Submit" at bounding box center [67, 532] width 97 height 26
click at [68, 532] on link "Submit" at bounding box center [67, 532] width 97 height 26
click at [69, 532] on link "Submit" at bounding box center [67, 532] width 97 height 26
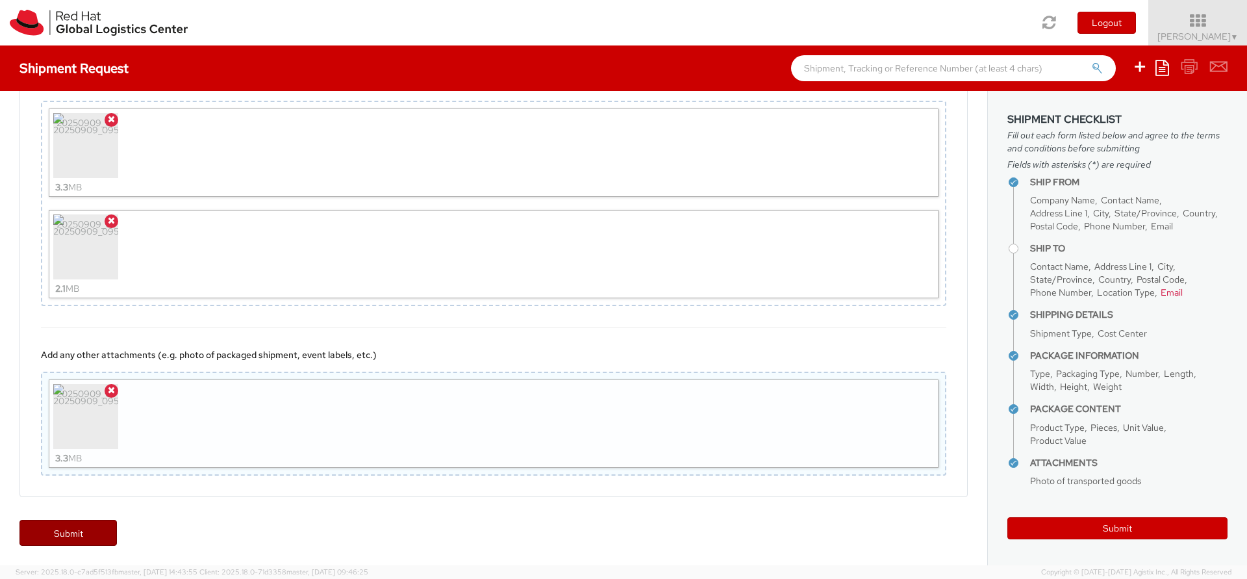
click at [69, 532] on link "Submit" at bounding box center [67, 532] width 97 height 26
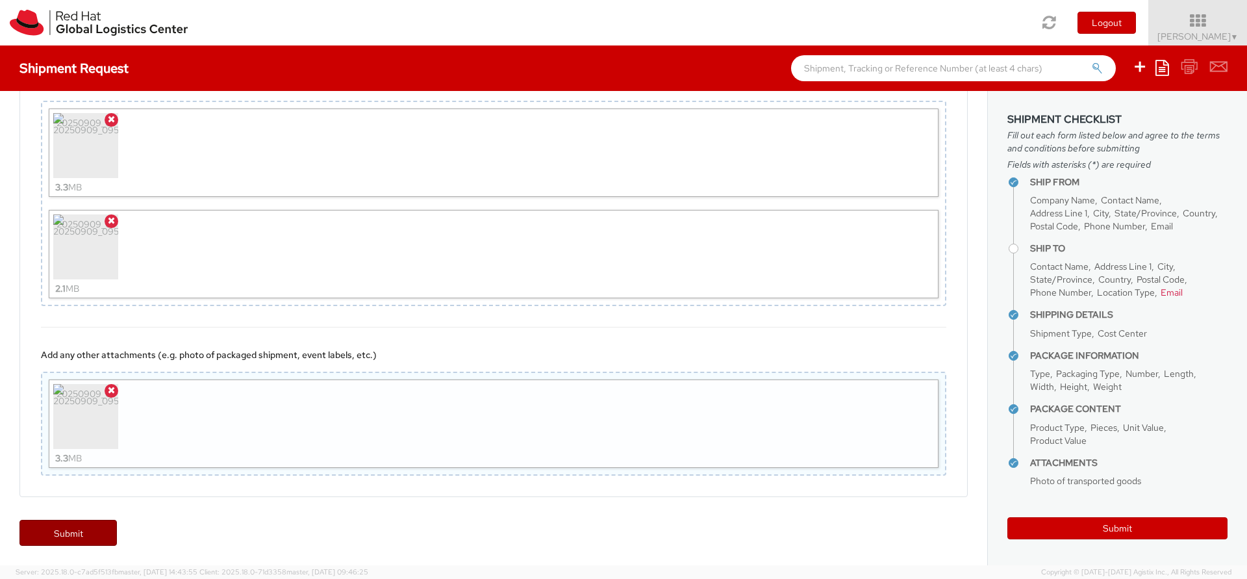
click at [69, 532] on link "Submit" at bounding box center [67, 532] width 97 height 26
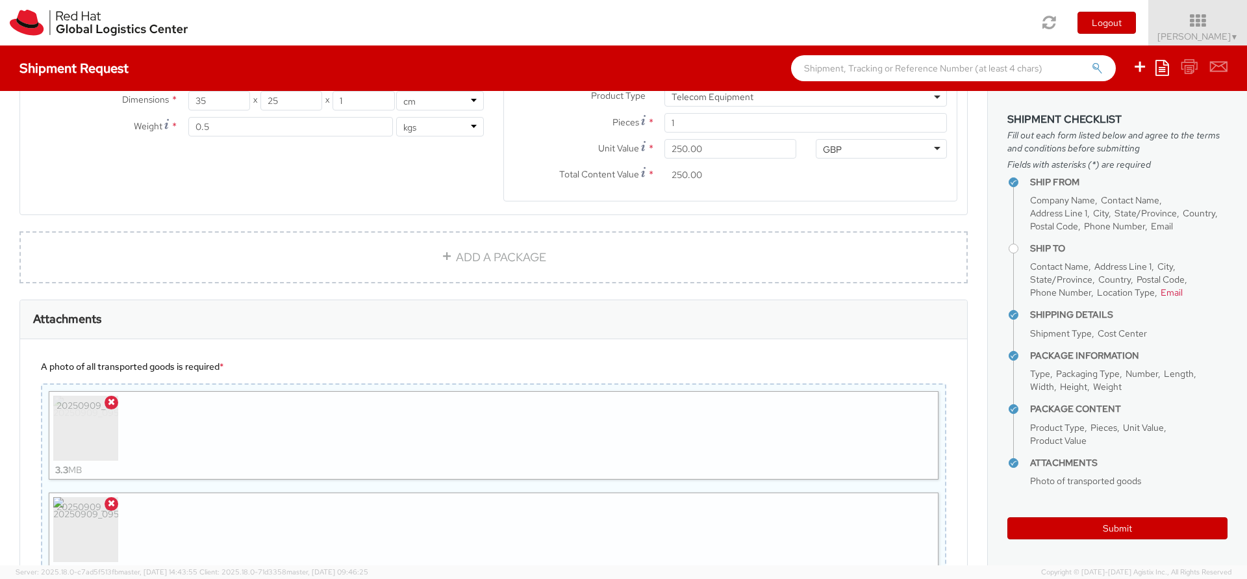
scroll to position [812, 0]
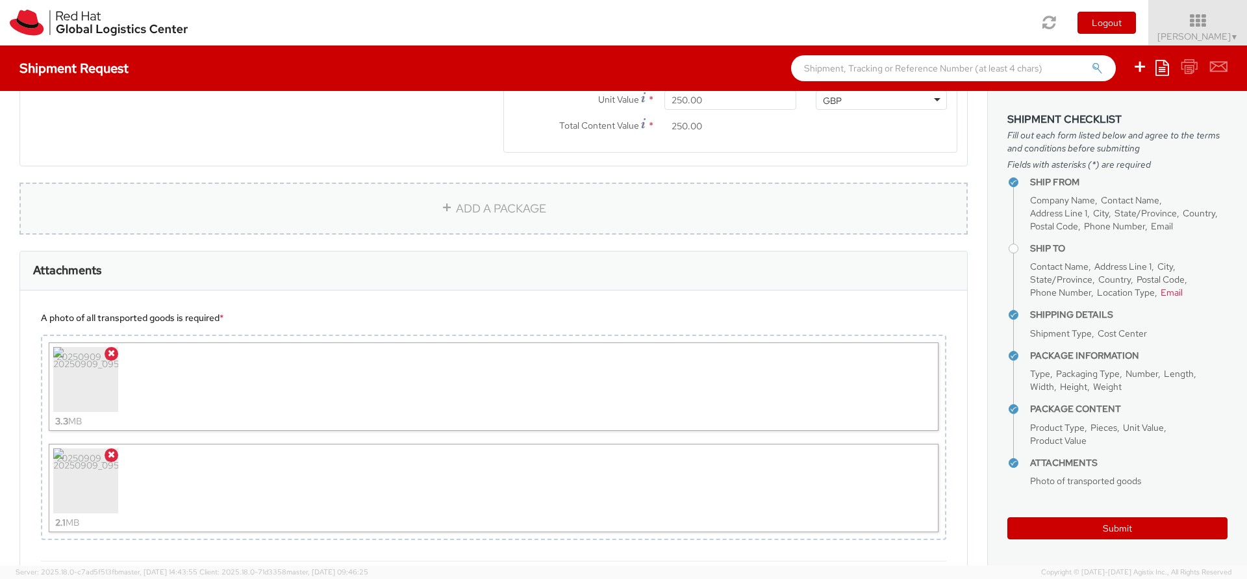
click at [506, 208] on link "ADD A PACKAGE" at bounding box center [493, 208] width 948 height 52
select select
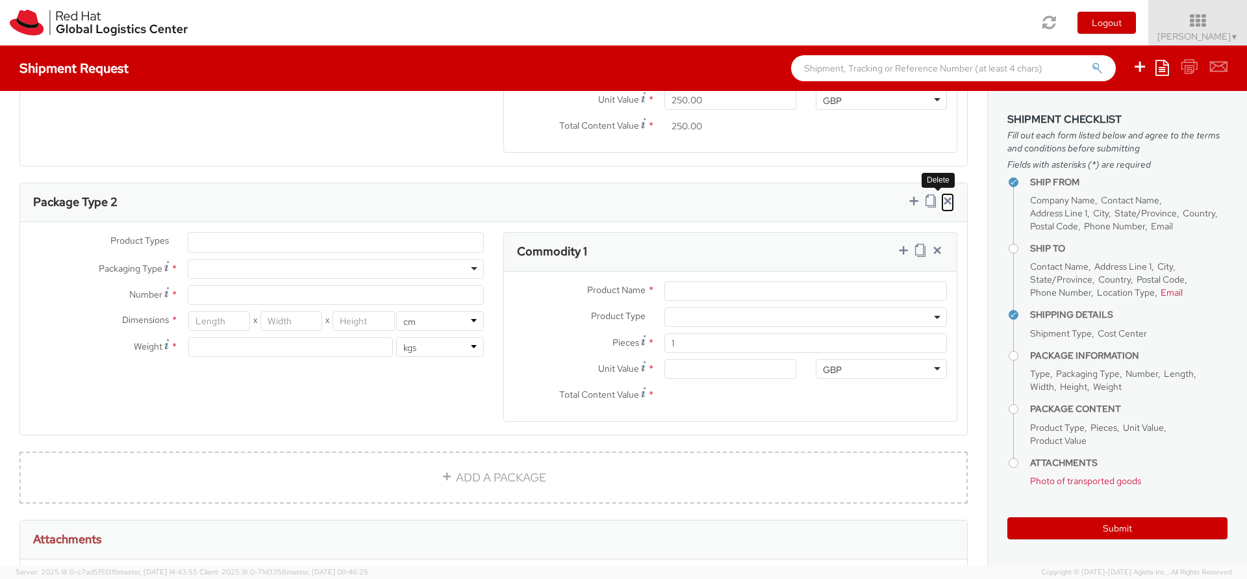
click at [941, 200] on icon at bounding box center [947, 200] width 13 height 13
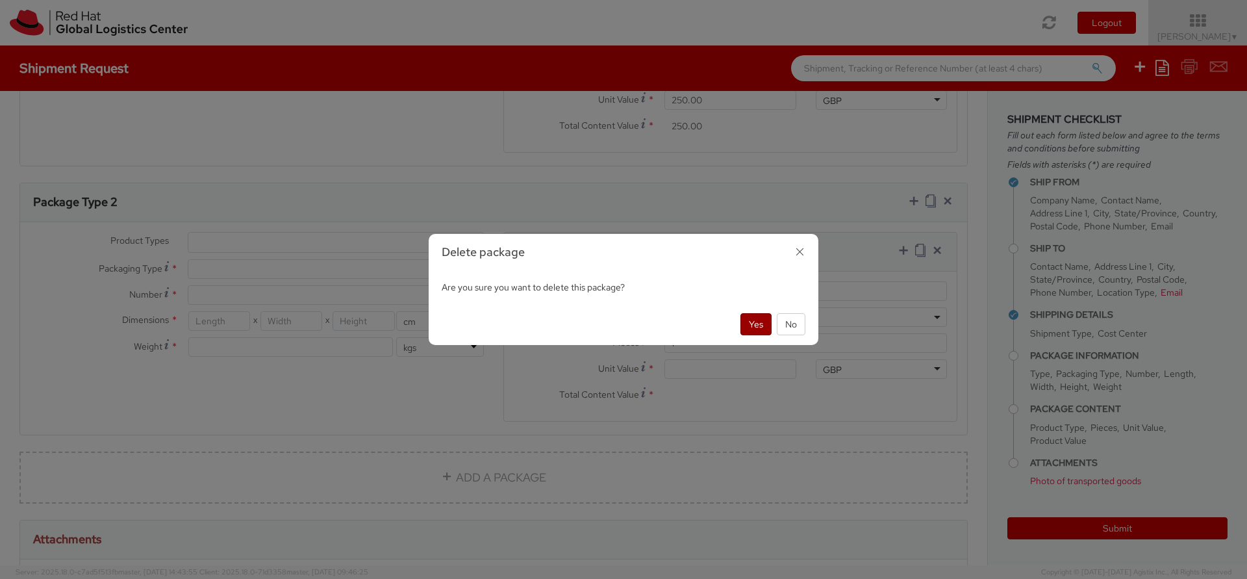
click at [767, 324] on button "Yes" at bounding box center [755, 324] width 31 height 22
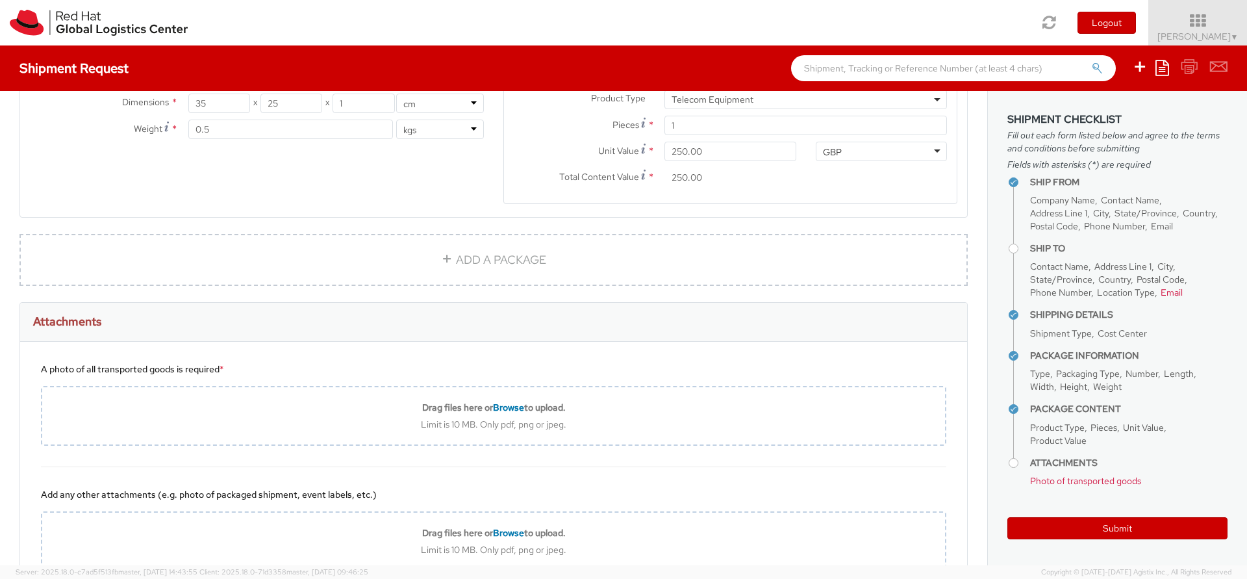
scroll to position [856, 0]
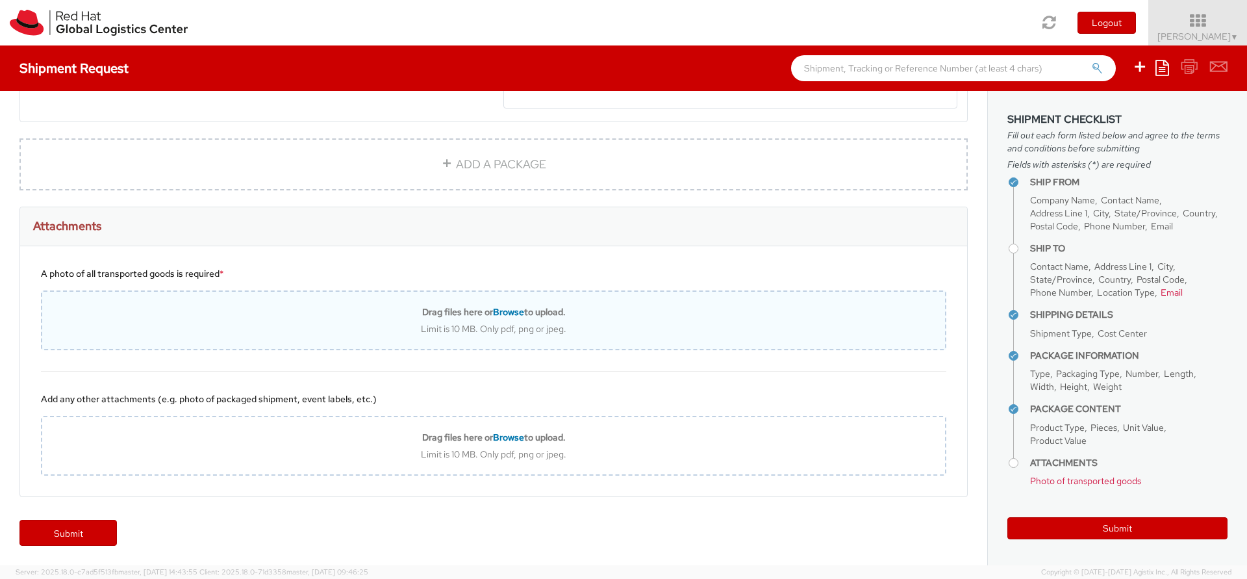
click at [516, 314] on span "Browse" at bounding box center [508, 312] width 31 height 12
type input "C:\fakepath\20250909_095326.jpg"
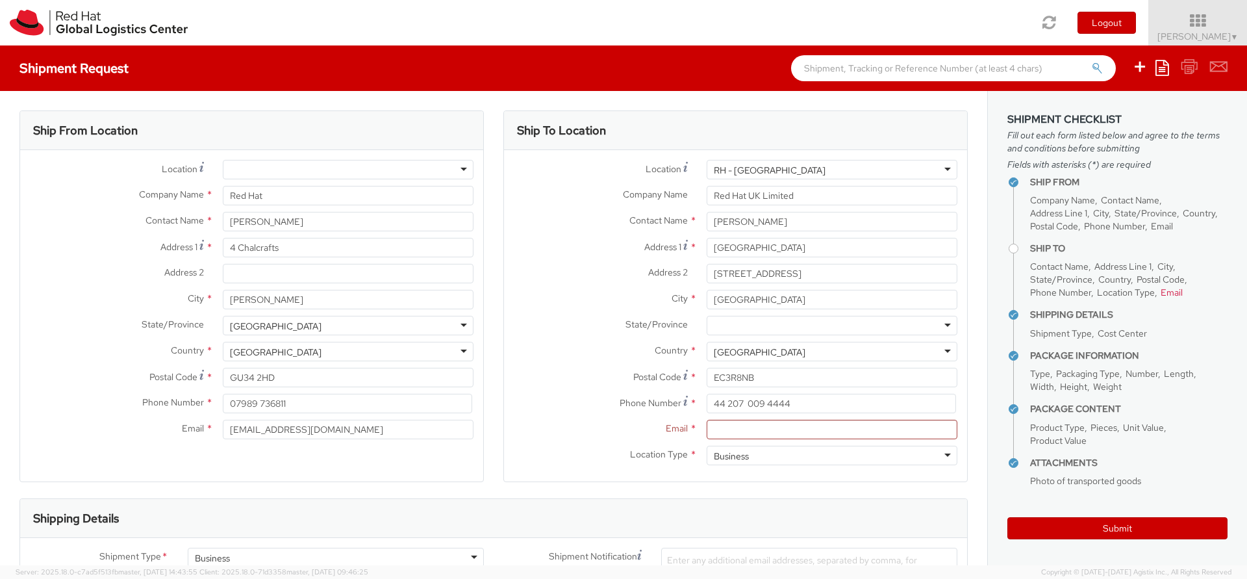
select select "TEL_EQUIP"
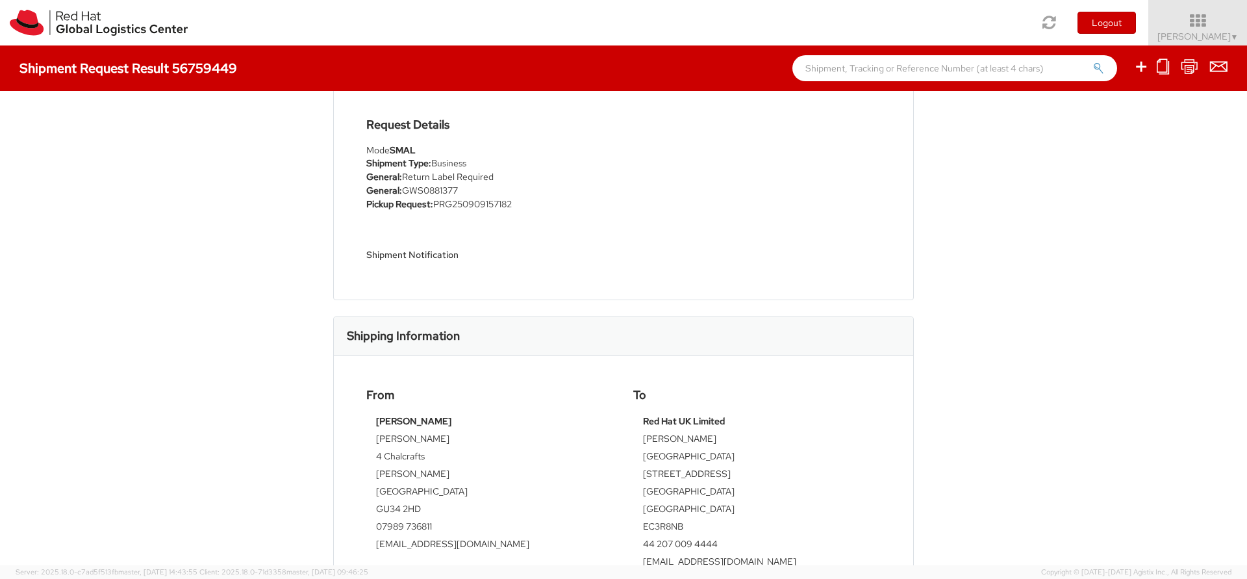
scroll to position [32, 0]
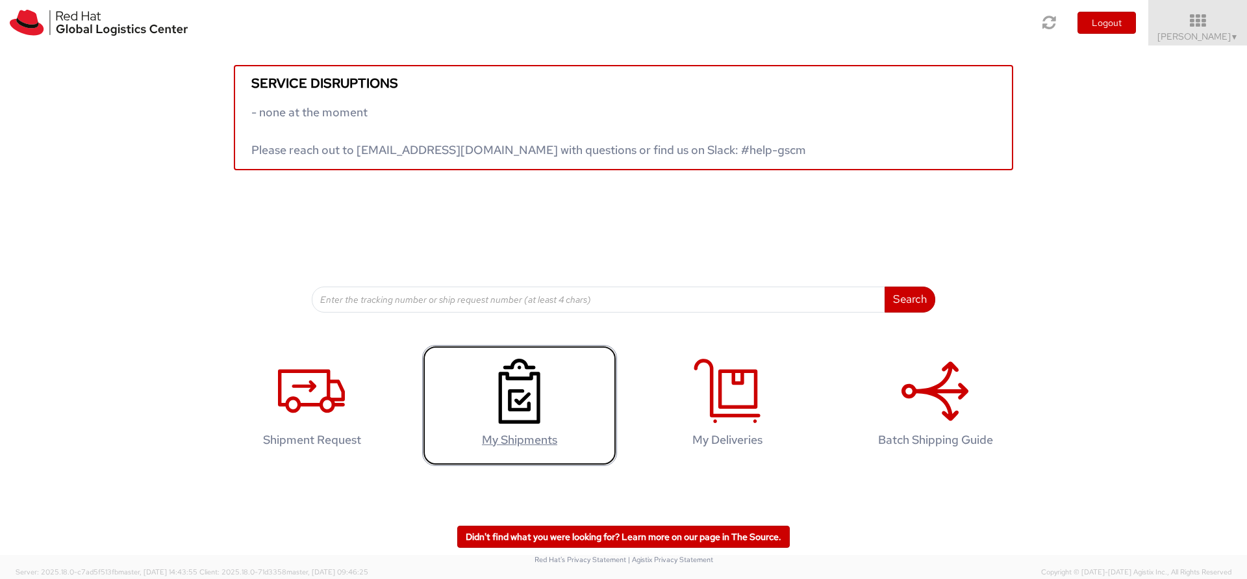
click at [516, 421] on use at bounding box center [520, 390] width 42 height 65
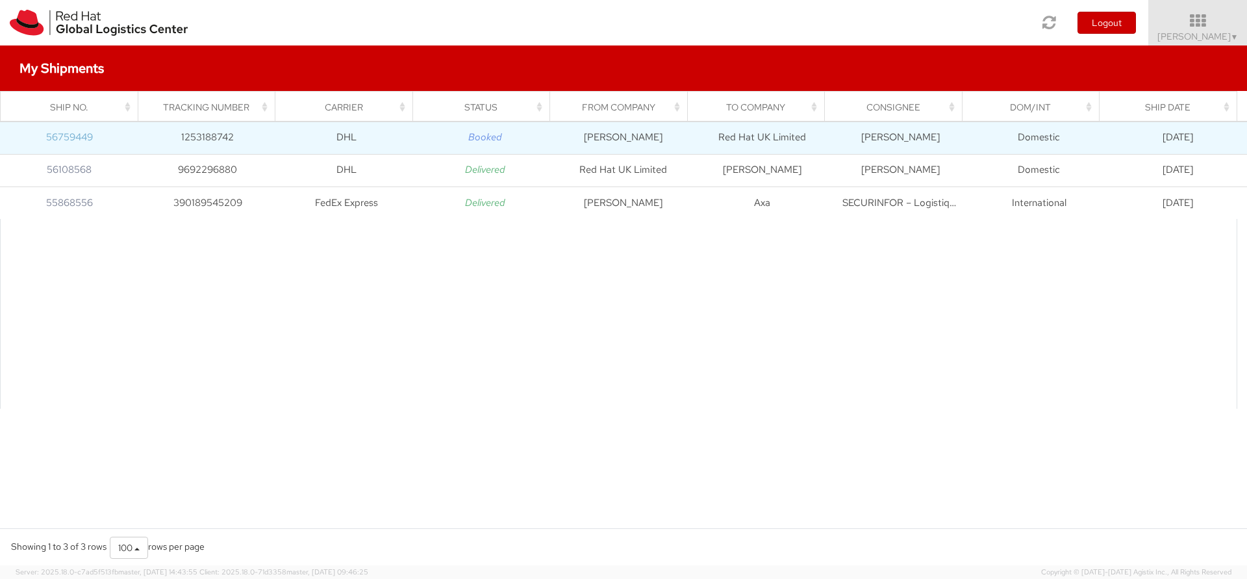
click at [73, 136] on link "56759449" at bounding box center [69, 137] width 47 height 13
